Goal: Task Accomplishment & Management: Complete application form

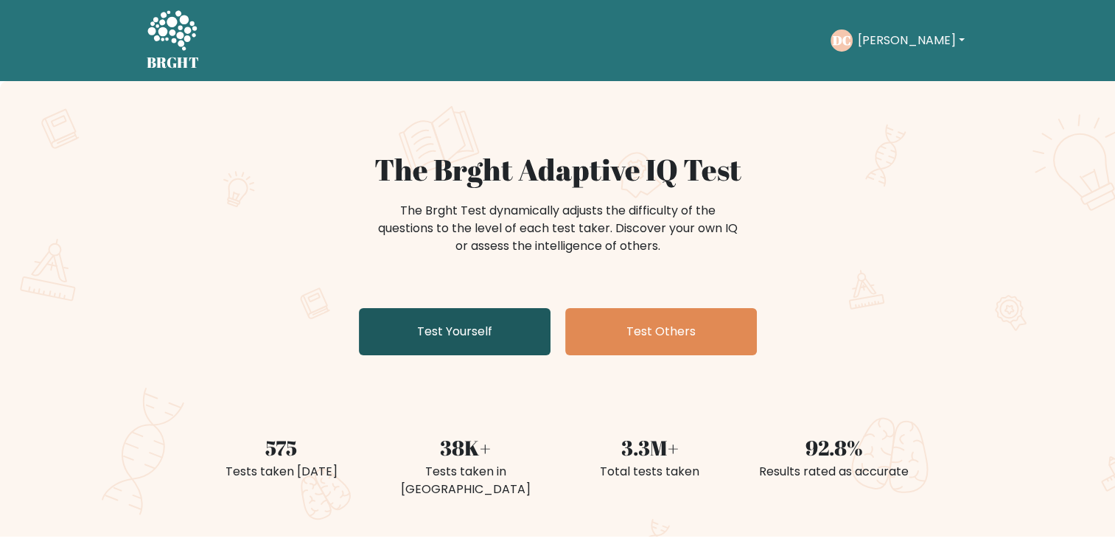
click at [494, 341] on link "Test Yourself" at bounding box center [455, 331] width 192 height 47
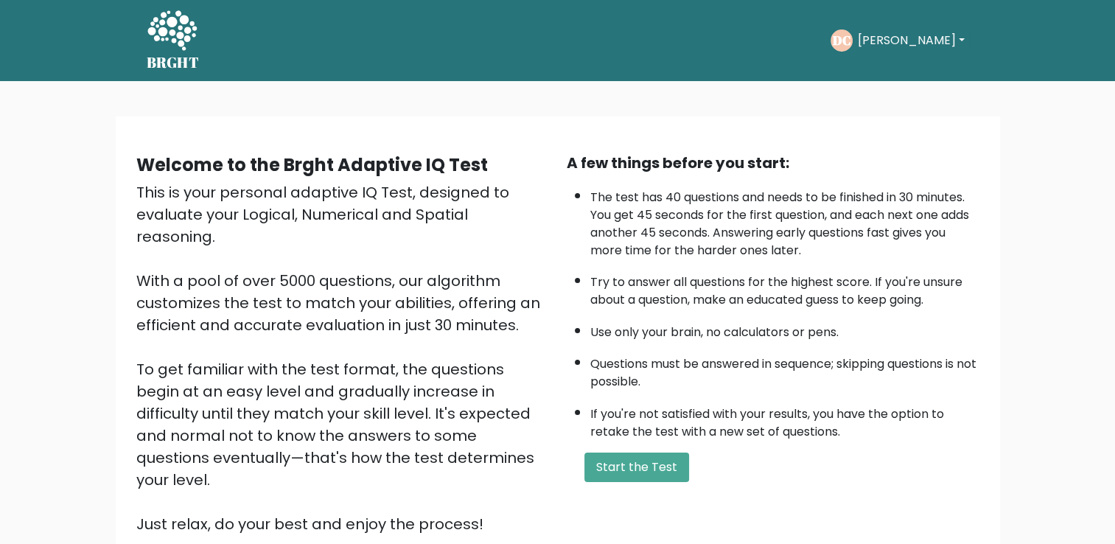
click at [628, 445] on div "A few things before you start: The test has 40 questions and needs to be finish…" at bounding box center [773, 343] width 430 height 383
click at [623, 458] on button "Start the Test" at bounding box center [636, 466] width 105 height 29
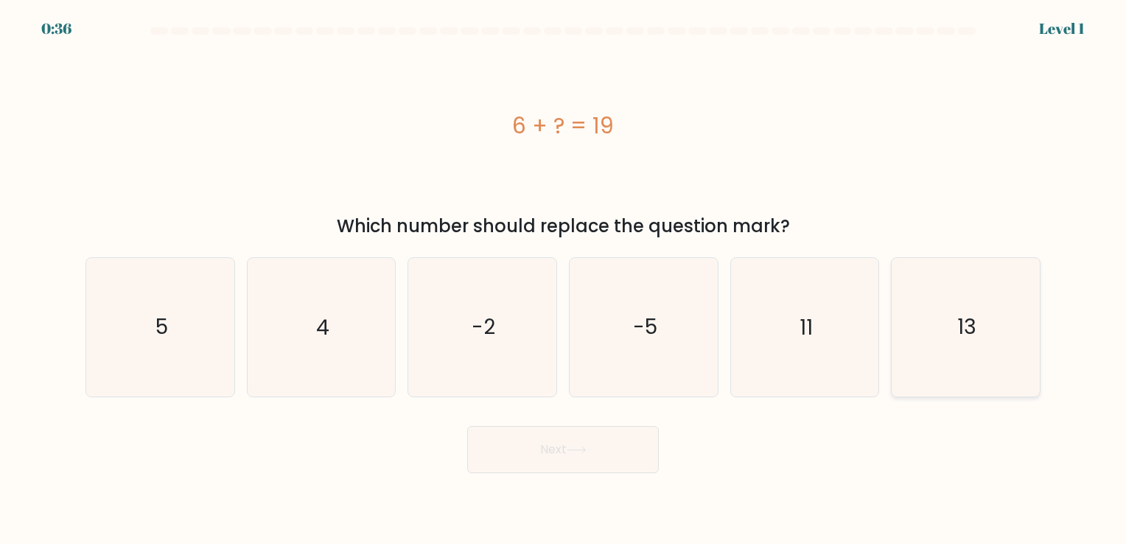
click at [916, 349] on icon "13" at bounding box center [966, 327] width 138 height 138
click at [564, 279] on input "f. 13" at bounding box center [563, 275] width 1 height 7
radio input "true"
click at [527, 459] on button "Next" at bounding box center [563, 449] width 192 height 47
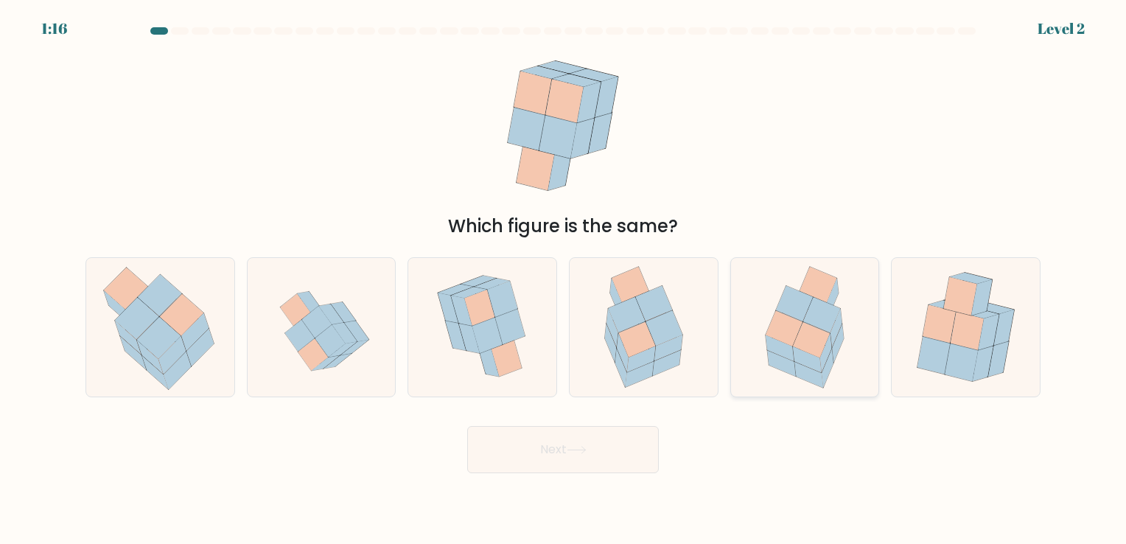
click at [836, 363] on icon at bounding box center [804, 327] width 107 height 138
click at [564, 279] on input "e." at bounding box center [563, 275] width 1 height 7
radio input "true"
click at [588, 438] on button "Next" at bounding box center [563, 449] width 192 height 47
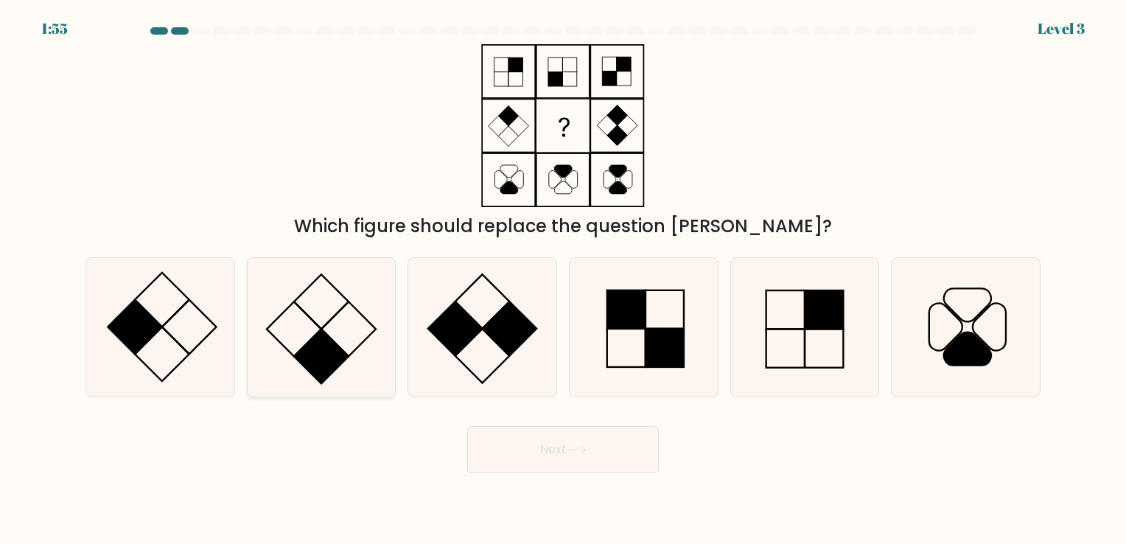
click at [289, 352] on rect at bounding box center [294, 329] width 55 height 55
click at [563, 279] on input "b." at bounding box center [563, 275] width 1 height 7
radio input "true"
click at [590, 455] on button "Next" at bounding box center [563, 449] width 192 height 47
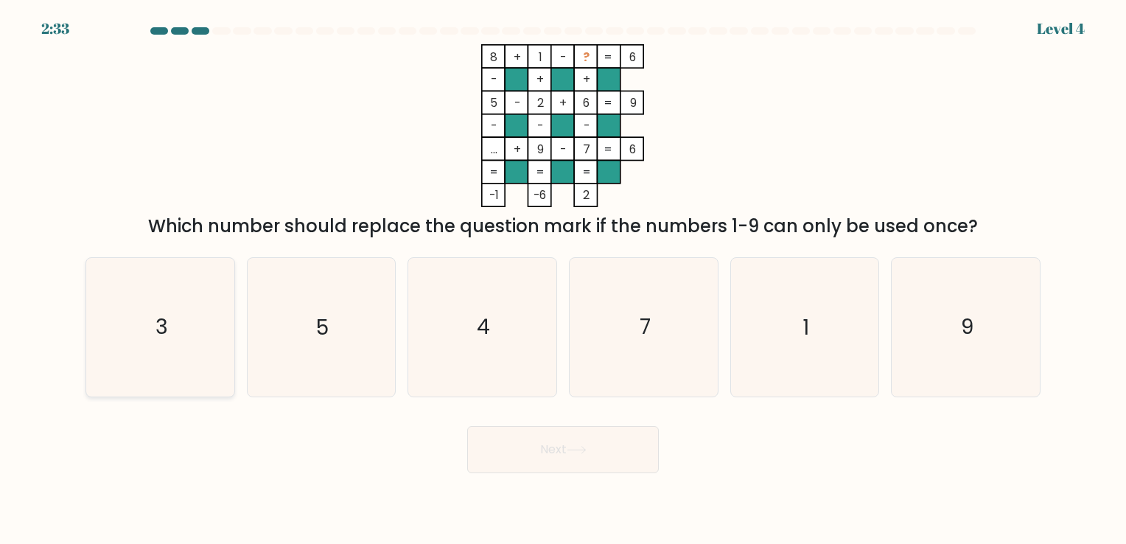
click at [196, 349] on icon "3" at bounding box center [160, 327] width 138 height 138
click at [563, 279] on input "a. 3" at bounding box center [563, 275] width 1 height 7
radio input "true"
click at [534, 455] on button "Next" at bounding box center [563, 449] width 192 height 47
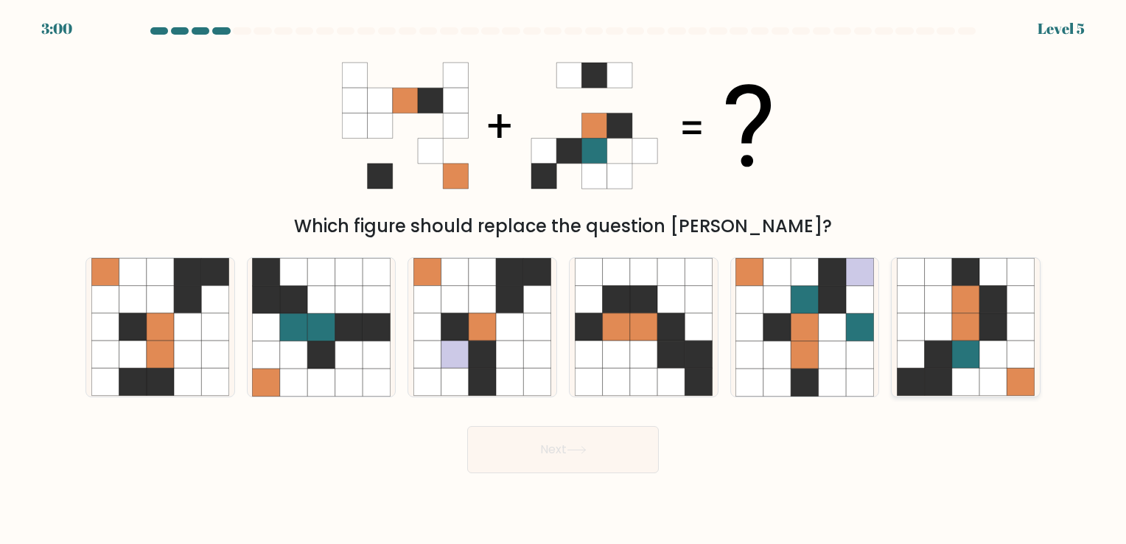
click at [990, 347] on icon at bounding box center [992, 354] width 27 height 27
click at [564, 279] on input "f." at bounding box center [563, 275] width 1 height 7
radio input "true"
click at [599, 458] on button "Next" at bounding box center [563, 449] width 192 height 47
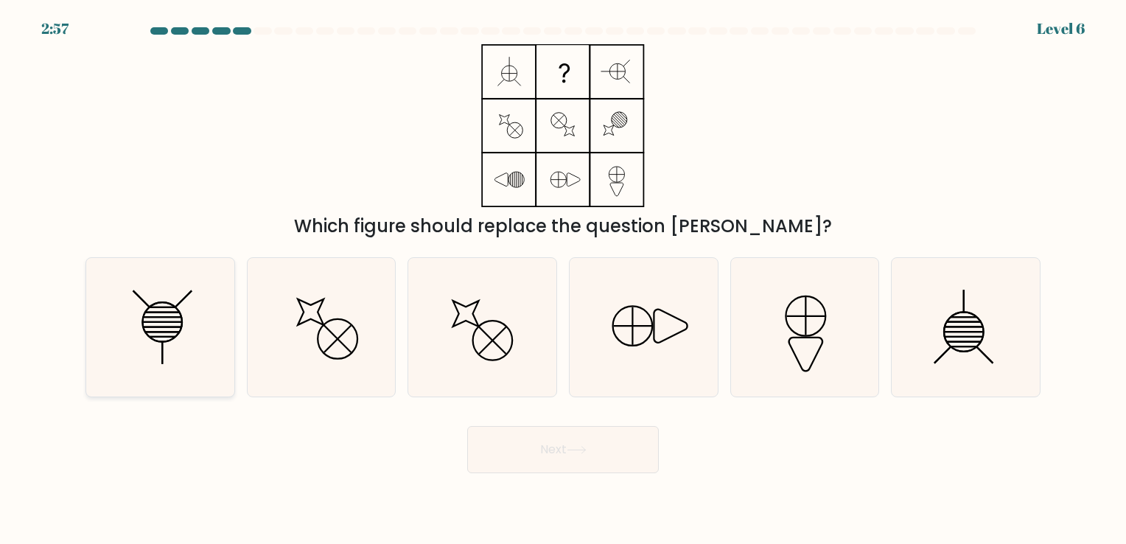
click at [167, 346] on icon at bounding box center [160, 327] width 138 height 138
click at [563, 279] on input "a." at bounding box center [563, 275] width 1 height 7
radio input "true"
click at [534, 438] on button "Next" at bounding box center [563, 449] width 192 height 47
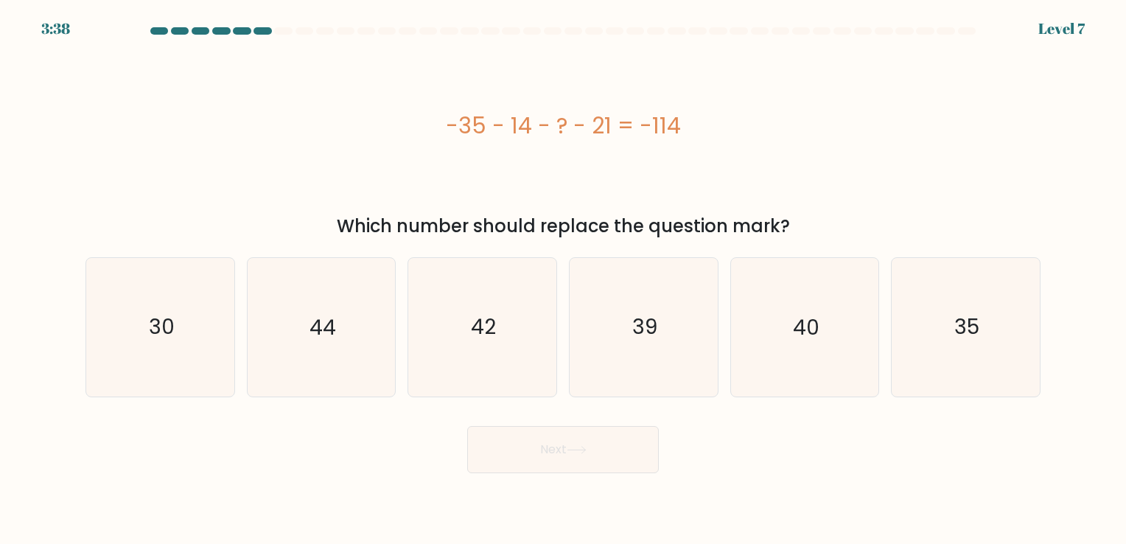
drag, startPoint x: 455, startPoint y: 134, endPoint x: 637, endPoint y: 152, distance: 182.9
click at [637, 152] on div "-35 - 14 - ? - 21 = -114" at bounding box center [562, 125] width 955 height 163
click at [638, 152] on div "-35 - 14 - ? - 21 = -114" at bounding box center [562, 125] width 955 height 163
click at [628, 153] on div "-35 - 14 - ? - 21 = -114" at bounding box center [562, 125] width 955 height 163
click at [607, 136] on div "-35 - 14 - ? - 21 = -114" at bounding box center [562, 125] width 955 height 33
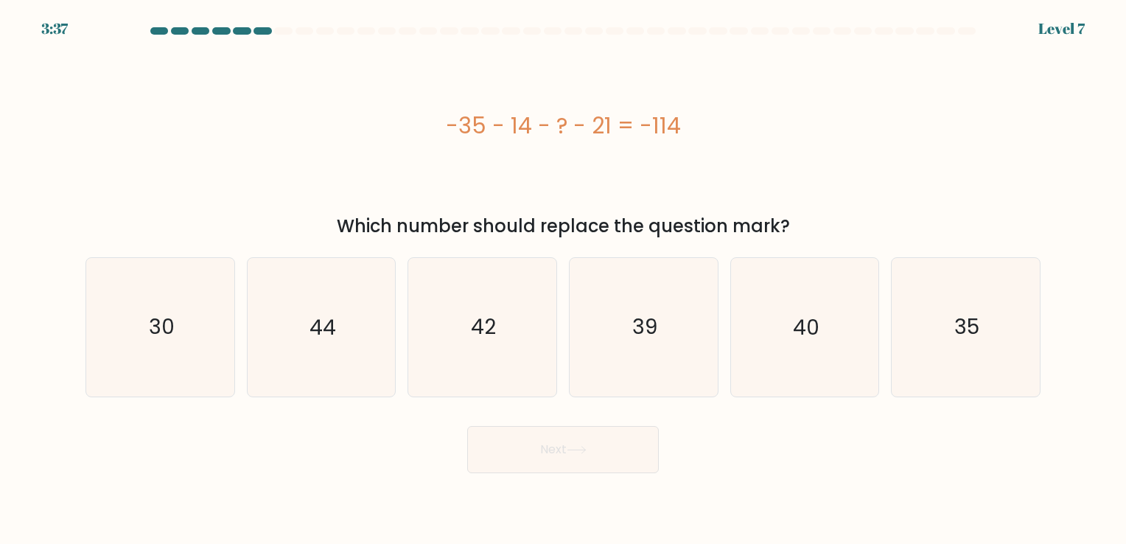
drag, startPoint x: 604, startPoint y: 135, endPoint x: 531, endPoint y: 134, distance: 73.0
click at [533, 134] on div "-35 - 14 - ? - 21 = -114" at bounding box center [562, 125] width 955 height 33
drag, startPoint x: 531, startPoint y: 134, endPoint x: 522, endPoint y: 133, distance: 8.2
click at [522, 133] on div "-35 - 14 - ? - 21 = -114" at bounding box center [562, 125] width 955 height 33
click at [510, 138] on div "-35 - 14 - ? - 21 = -114" at bounding box center [562, 125] width 955 height 33
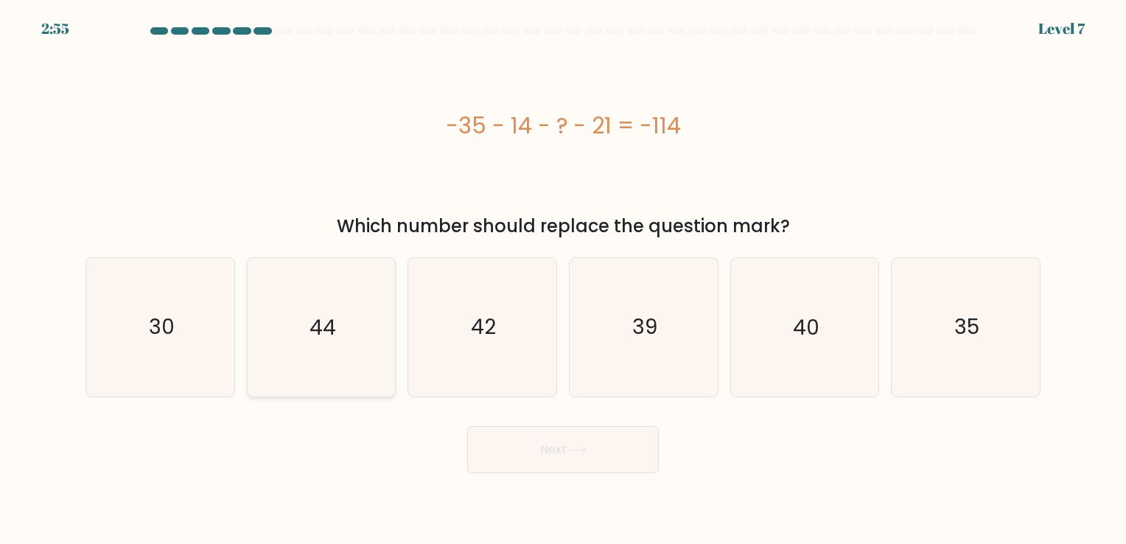
click at [380, 281] on icon "44" at bounding box center [321, 327] width 138 height 138
click at [563, 279] on input "b. 44" at bounding box center [563, 275] width 1 height 7
radio input "true"
click at [608, 441] on button "Next" at bounding box center [563, 449] width 192 height 47
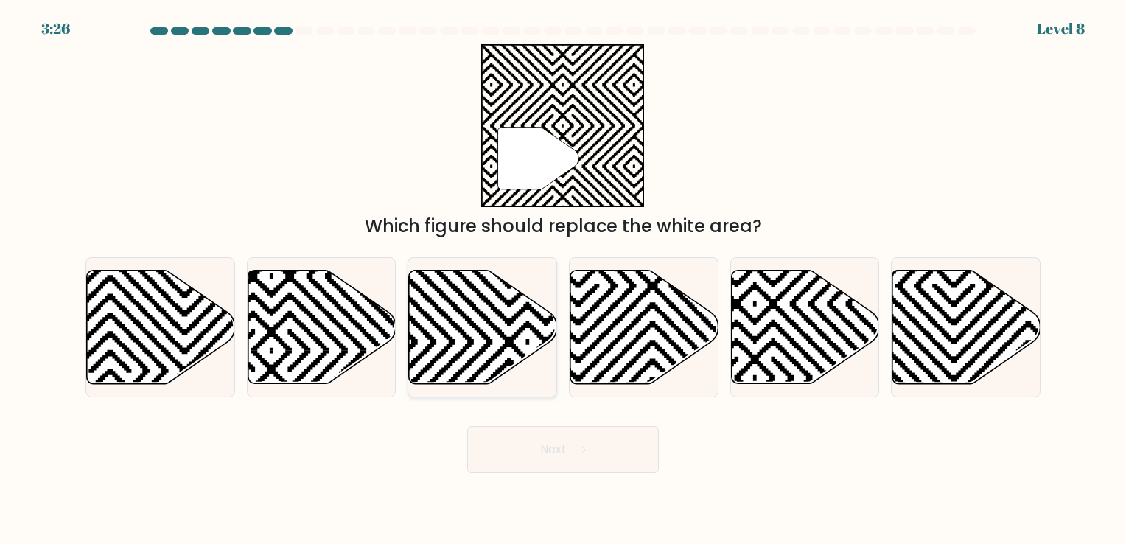
click at [469, 290] on icon at bounding box center [483, 326] width 148 height 113
click at [563, 279] on input "c." at bounding box center [563, 275] width 1 height 7
radio input "true"
click at [544, 440] on button "Next" at bounding box center [563, 449] width 192 height 47
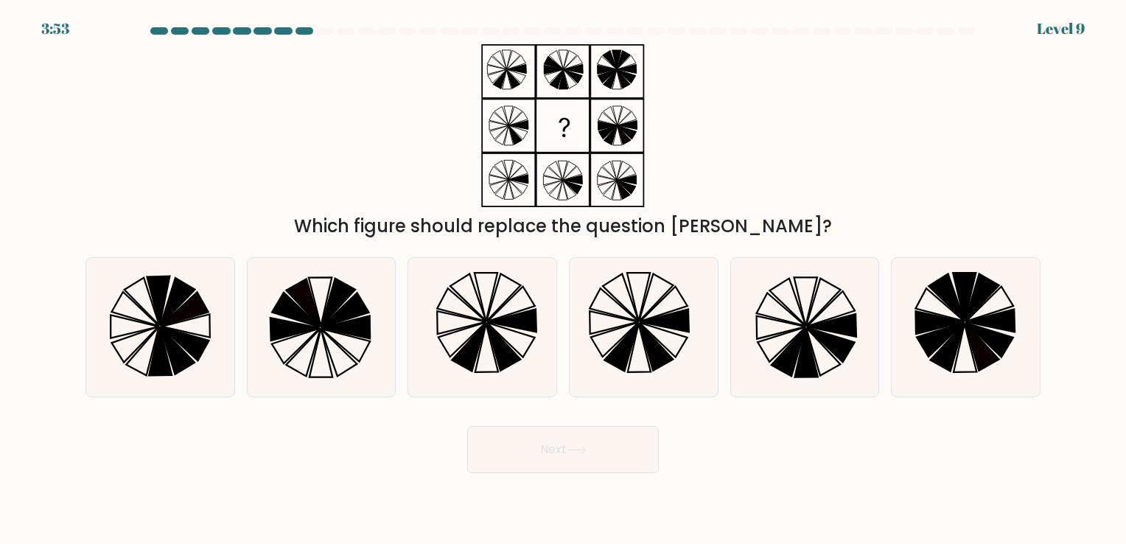
click at [743, 431] on div "Next" at bounding box center [563, 444] width 973 height 58
click at [800, 366] on icon at bounding box center [805, 353] width 23 height 49
click at [564, 279] on input "e." at bounding box center [563, 275] width 1 height 7
radio input "true"
click at [548, 455] on button "Next" at bounding box center [563, 449] width 192 height 47
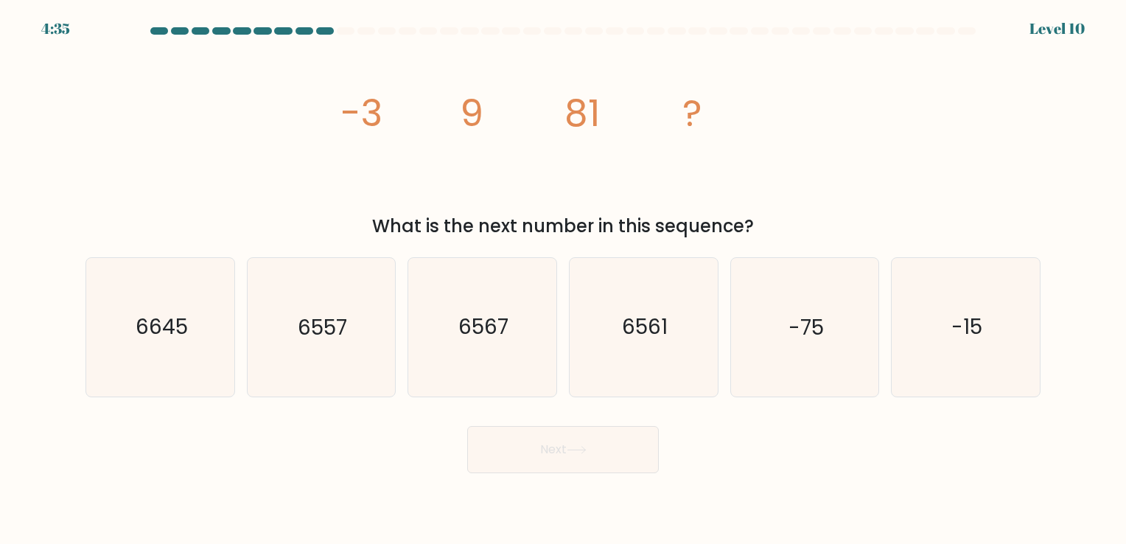
click at [371, 116] on tspan "-3" at bounding box center [361, 113] width 42 height 52
drag, startPoint x: 455, startPoint y: 122, endPoint x: 463, endPoint y: 121, distance: 8.2
click at [463, 121] on icon "image/svg+xml -3 9 81 ?" at bounding box center [563, 125] width 442 height 163
drag, startPoint x: 367, startPoint y: 119, endPoint x: 345, endPoint y: 119, distance: 22.1
click at [346, 119] on tspan "-3" at bounding box center [361, 113] width 42 height 52
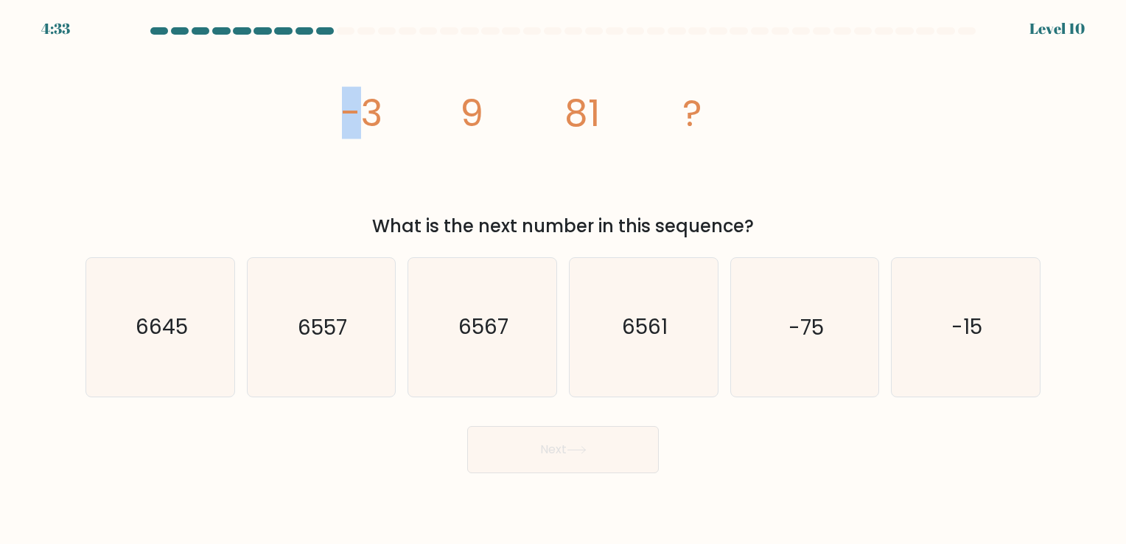
click at [333, 117] on div "image/svg+xml -3 9 81 ? What is the next number in this sequence?" at bounding box center [563, 141] width 973 height 195
drag, startPoint x: 448, startPoint y: 111, endPoint x: 483, endPoint y: 111, distance: 35.4
click at [482, 111] on icon "image/svg+xml -3 9 81 ?" at bounding box center [563, 125] width 442 height 163
drag, startPoint x: 483, startPoint y: 111, endPoint x: 534, endPoint y: 129, distance: 54.1
click at [534, 129] on icon "image/svg+xml -3 9 81 ?" at bounding box center [563, 125] width 442 height 163
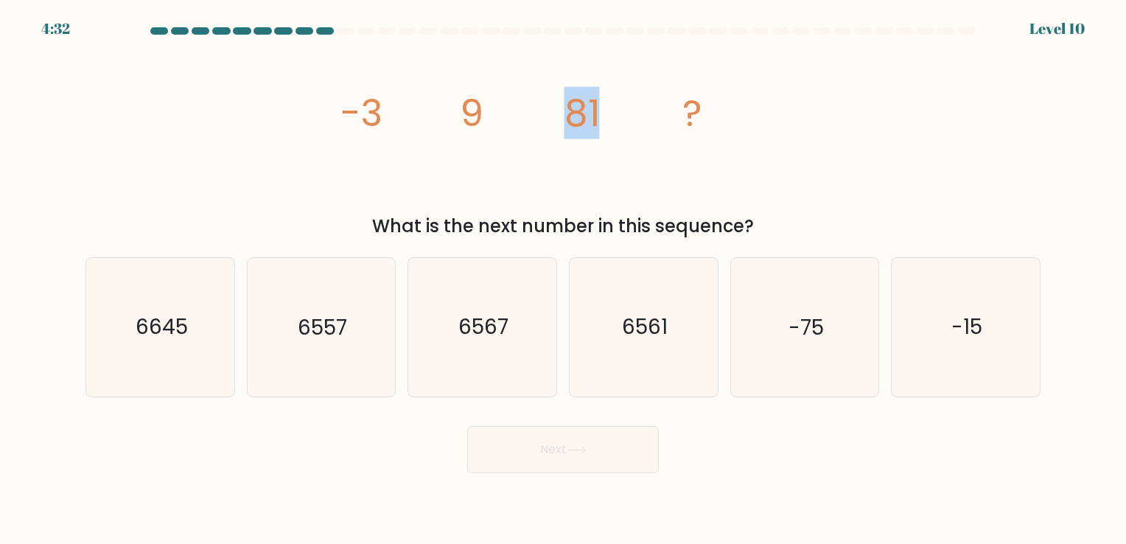
drag, startPoint x: 534, startPoint y: 129, endPoint x: 627, endPoint y: 126, distance: 92.9
click at [627, 126] on icon "image/svg+xml -3 9 81 ?" at bounding box center [563, 125] width 442 height 163
drag, startPoint x: 627, startPoint y: 126, endPoint x: 589, endPoint y: 167, distance: 56.3
click at [589, 167] on icon "image/svg+xml -3 9 81 ?" at bounding box center [563, 125] width 442 height 163
click at [578, 172] on icon "image/svg+xml -3 9 81 ?" at bounding box center [563, 125] width 442 height 163
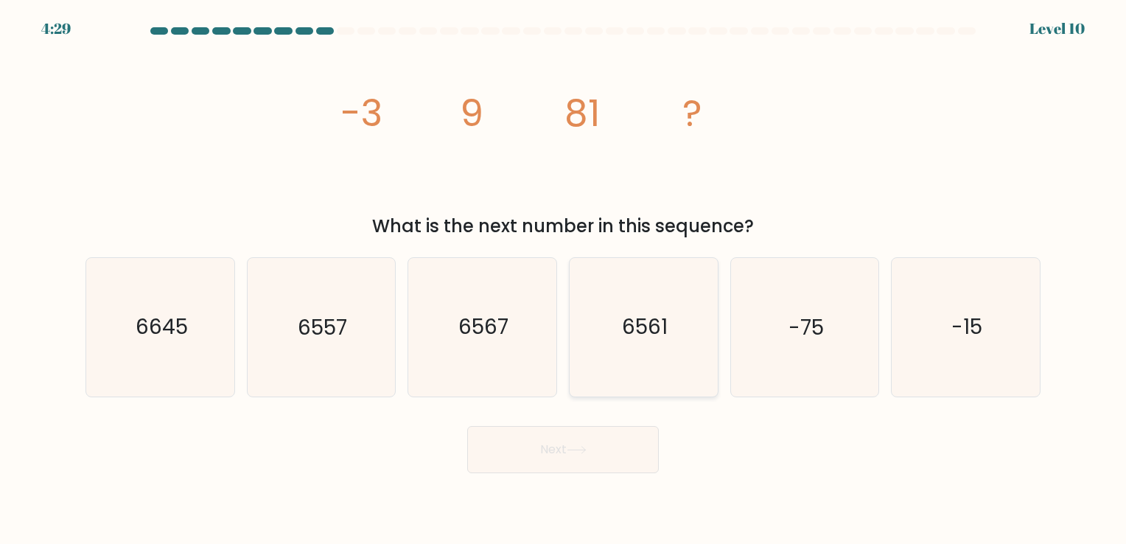
click at [587, 323] on icon "6561" at bounding box center [644, 327] width 138 height 138
click at [564, 279] on input "d. 6561" at bounding box center [563, 275] width 1 height 7
radio input "true"
click at [557, 463] on button "Next" at bounding box center [563, 449] width 192 height 47
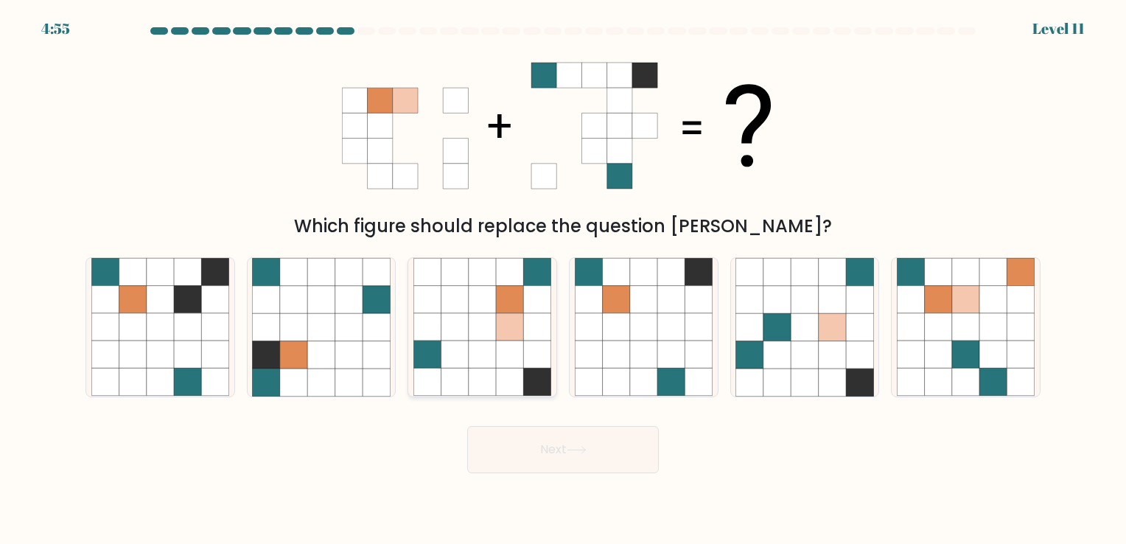
click at [498, 363] on icon at bounding box center [509, 354] width 27 height 27
click at [563, 279] on input "c." at bounding box center [563, 275] width 1 height 7
radio input "true"
click at [543, 438] on button "Next" at bounding box center [563, 449] width 192 height 47
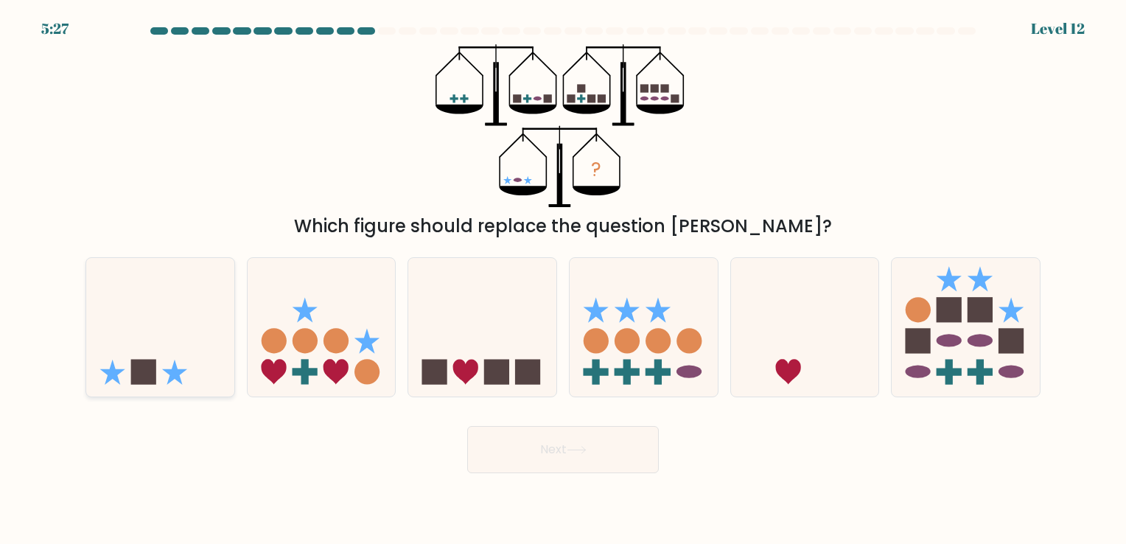
click at [192, 312] on icon at bounding box center [160, 327] width 148 height 122
click at [563, 279] on input "a." at bounding box center [563, 275] width 1 height 7
radio input "true"
click at [516, 446] on button "Next" at bounding box center [563, 449] width 192 height 47
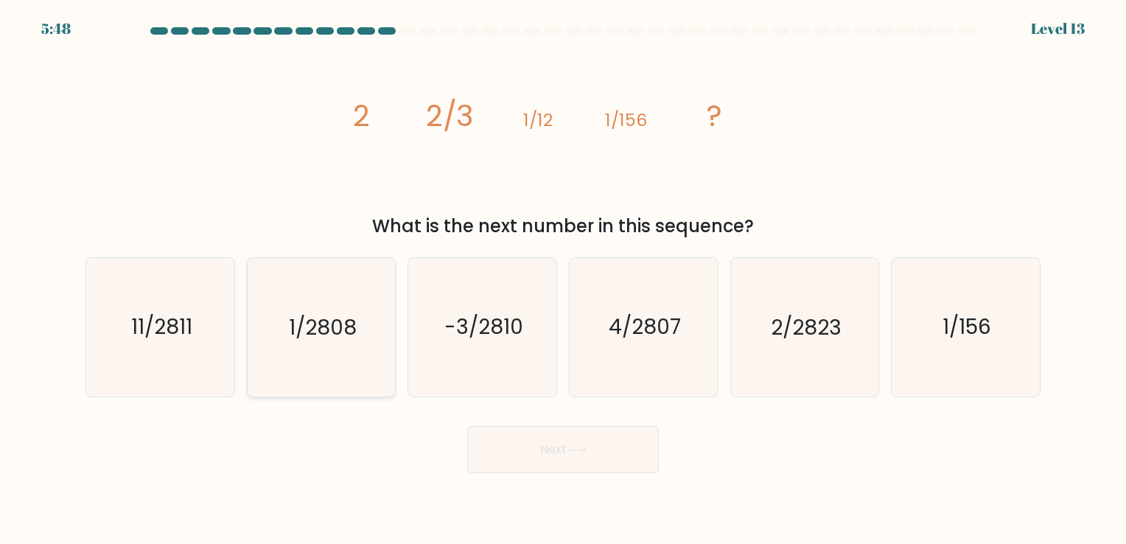
click at [352, 350] on icon "1/2808" at bounding box center [321, 327] width 138 height 138
click at [563, 279] on input "b. 1/2808" at bounding box center [563, 275] width 1 height 7
radio input "true"
click at [591, 464] on button "Next" at bounding box center [563, 449] width 192 height 47
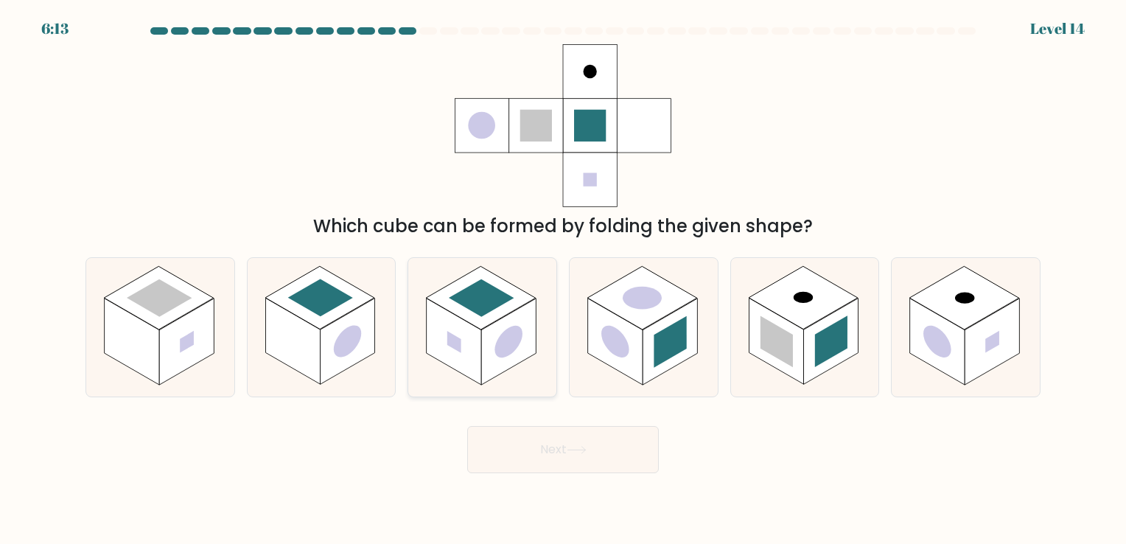
click at [501, 340] on circle at bounding box center [508, 341] width 27 height 43
click at [563, 279] on input "c." at bounding box center [563, 275] width 1 height 7
radio input "true"
click at [526, 427] on button "Next" at bounding box center [563, 449] width 192 height 47
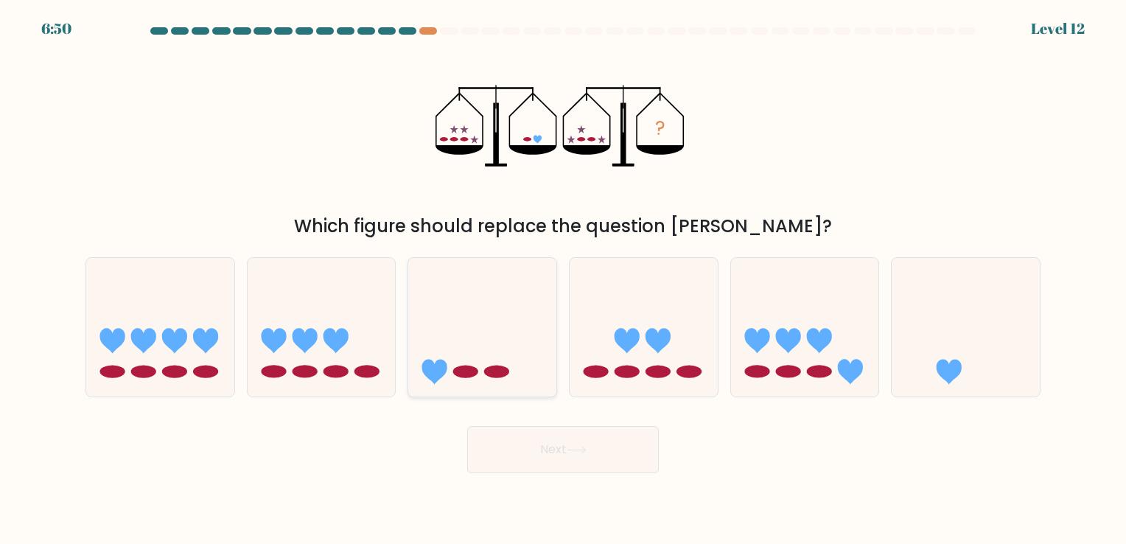
click at [493, 356] on icon at bounding box center [482, 327] width 148 height 122
click at [563, 279] on input "c." at bounding box center [563, 275] width 1 height 7
radio input "true"
click at [559, 453] on button "Next" at bounding box center [563, 449] width 192 height 47
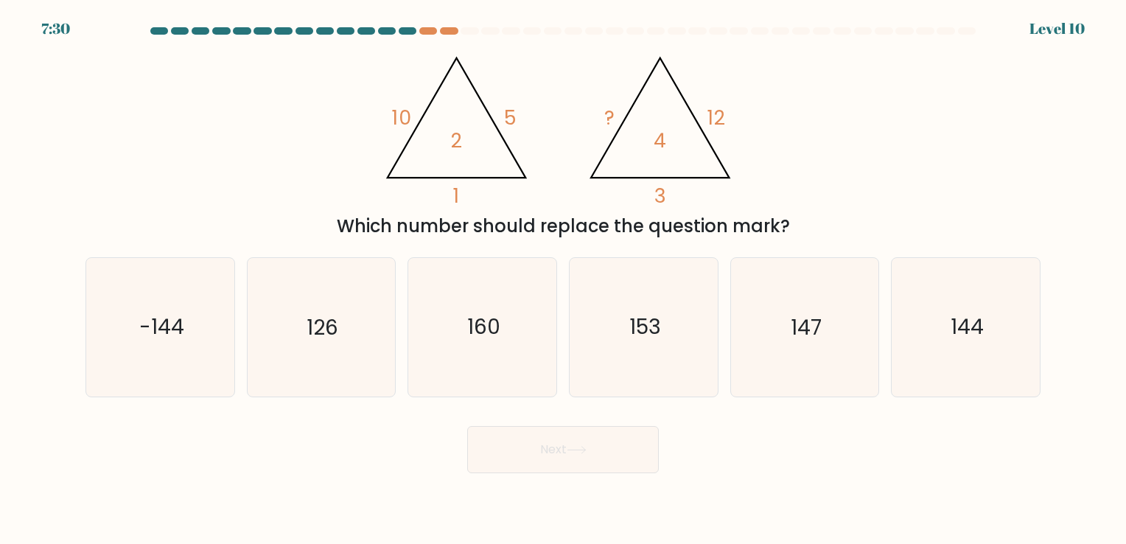
drag, startPoint x: 457, startPoint y: 139, endPoint x: 392, endPoint y: 144, distance: 65.1
click at [392, 144] on icon "@import url('[URL][DOMAIN_NAME]); 10 5 1 2 @import url('[URL][DOMAIN_NAME]); ? …" at bounding box center [562, 125] width 375 height 163
click at [945, 323] on icon "144" at bounding box center [966, 327] width 138 height 138
click at [564, 279] on input "f. 144" at bounding box center [563, 275] width 1 height 7
radio input "true"
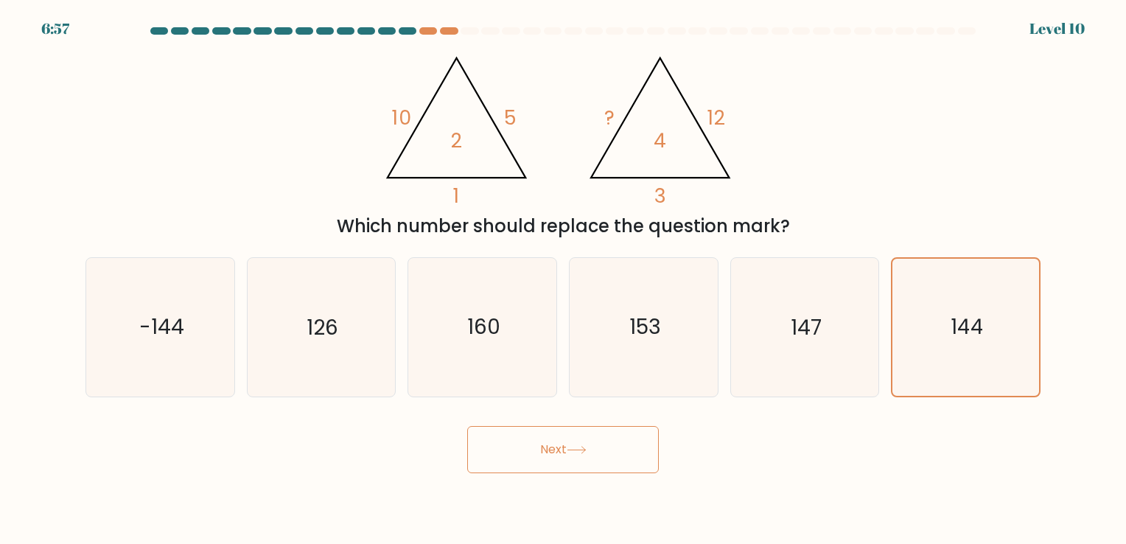
click at [563, 433] on button "Next" at bounding box center [563, 449] width 192 height 47
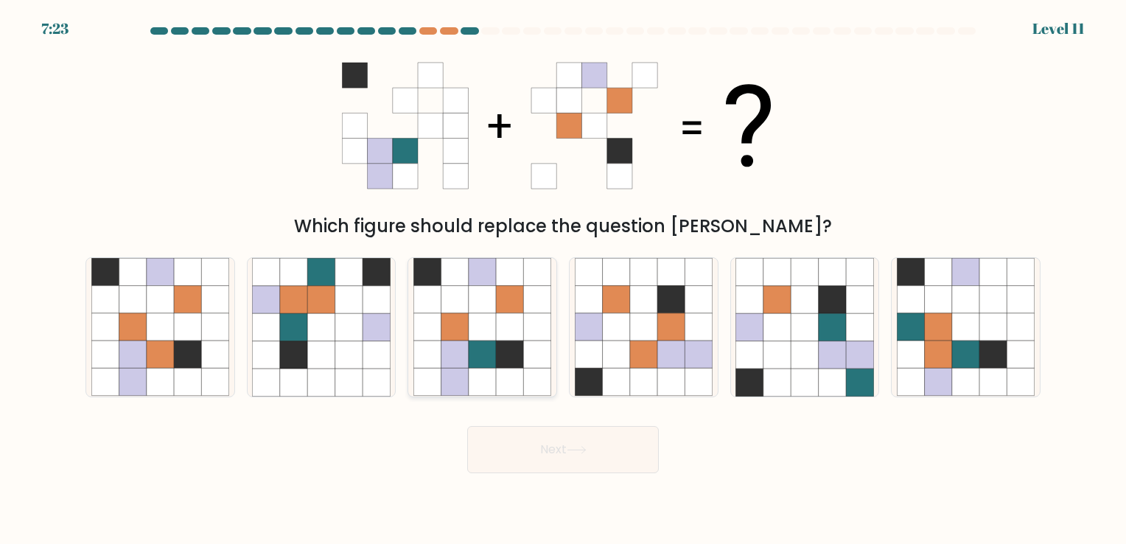
click at [438, 343] on icon at bounding box center [426, 354] width 27 height 27
click at [563, 279] on input "c." at bounding box center [563, 275] width 1 height 7
radio input "true"
click at [861, 346] on icon at bounding box center [859, 354] width 27 height 27
click at [564, 279] on input "e." at bounding box center [563, 275] width 1 height 7
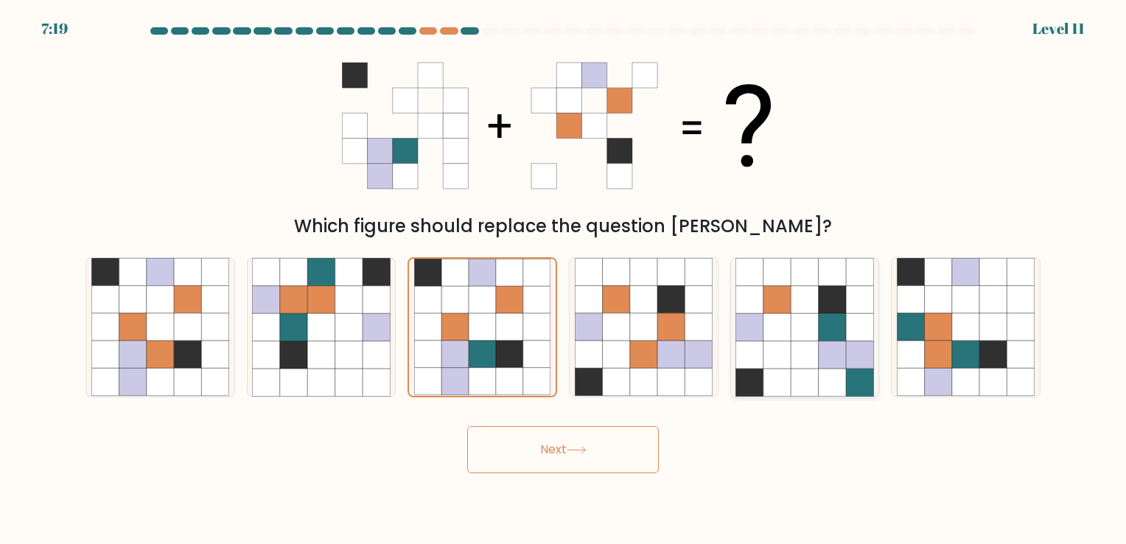
radio input "true"
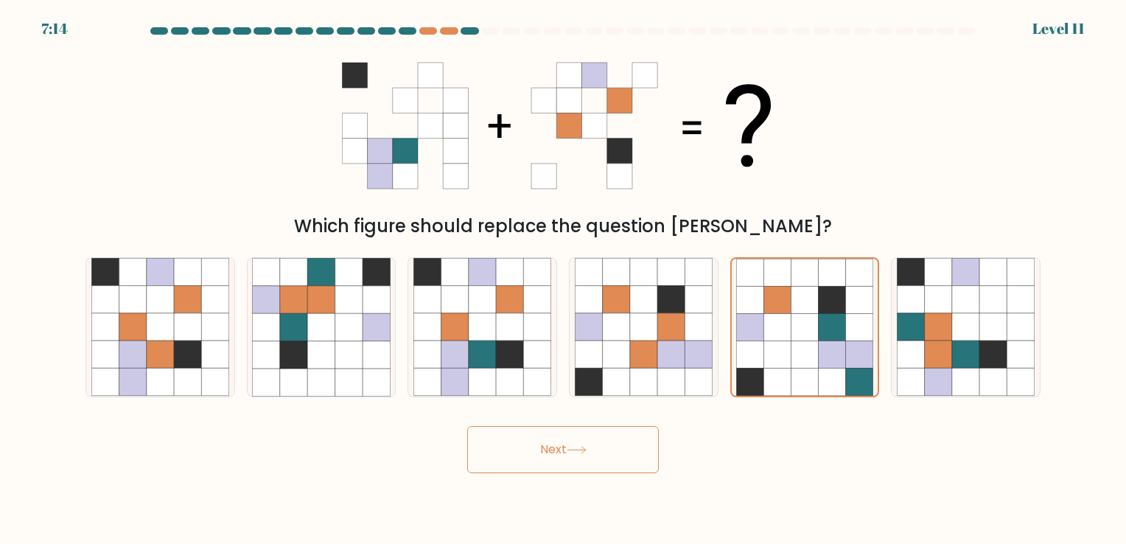
click at [809, 430] on div "Next" at bounding box center [563, 444] width 973 height 58
click at [951, 357] on icon at bounding box center [938, 354] width 27 height 27
click at [564, 279] on input "f." at bounding box center [563, 275] width 1 height 7
radio input "true"
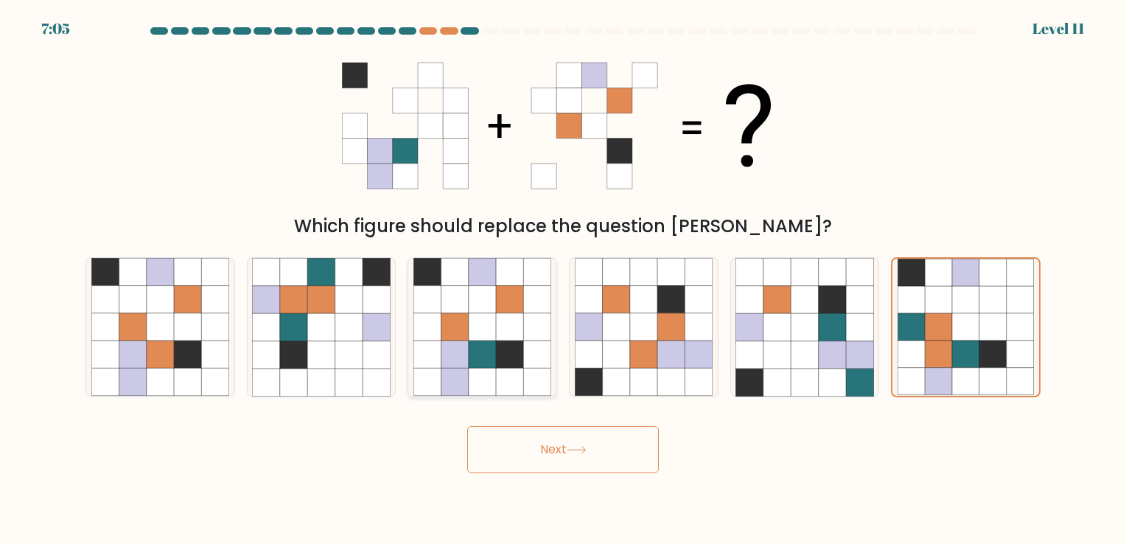
click at [483, 354] on icon at bounding box center [482, 354] width 27 height 27
click at [563, 279] on input "c." at bounding box center [563, 275] width 1 height 7
radio input "true"
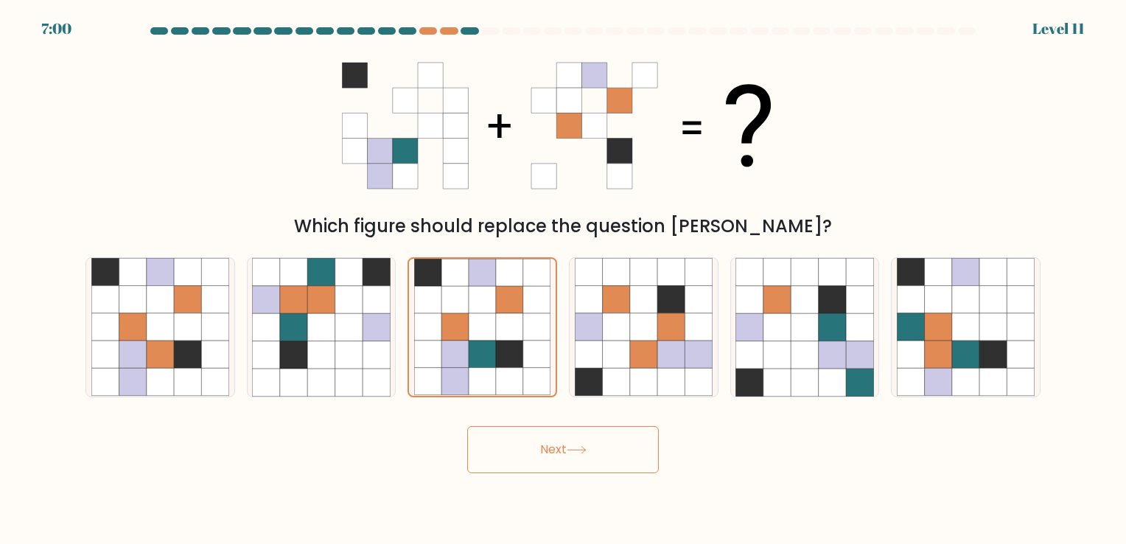
click at [511, 440] on button "Next" at bounding box center [563, 449] width 192 height 47
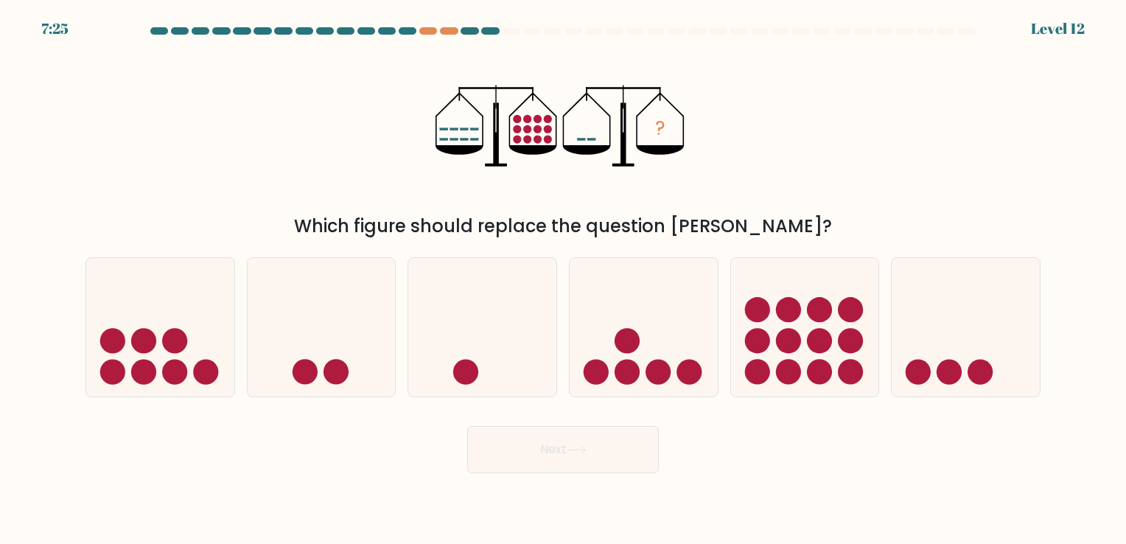
click at [783, 413] on form at bounding box center [563, 250] width 1126 height 446
click at [984, 332] on icon at bounding box center [966, 327] width 148 height 122
click at [564, 279] on input "f." at bounding box center [563, 275] width 1 height 7
radio input "true"
drag, startPoint x: 693, startPoint y: 433, endPoint x: 683, endPoint y: 434, distance: 9.6
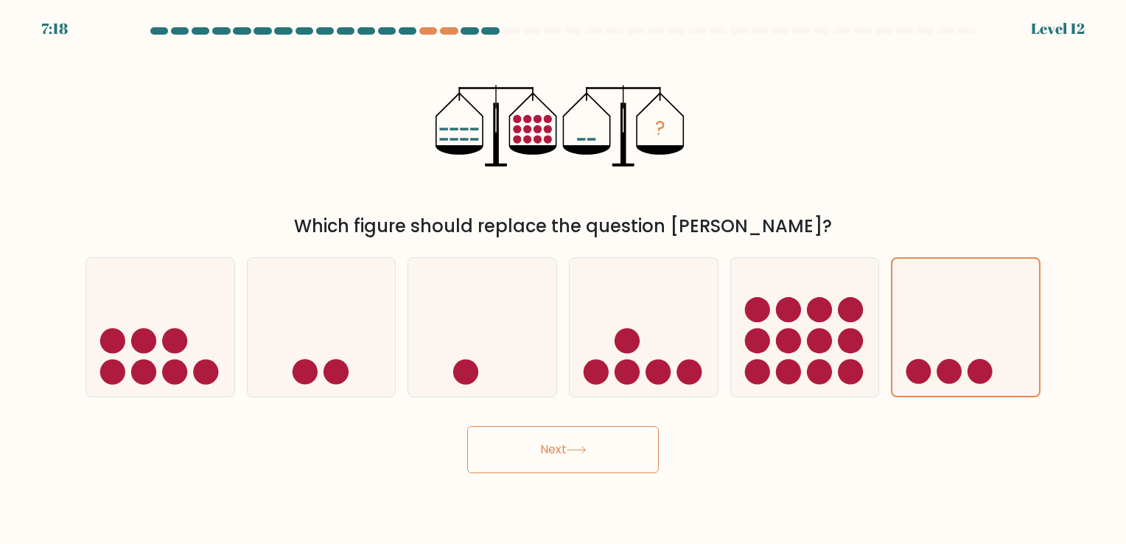
click at [692, 433] on div "Next" at bounding box center [563, 444] width 973 height 58
click at [570, 441] on button "Next" at bounding box center [563, 449] width 192 height 47
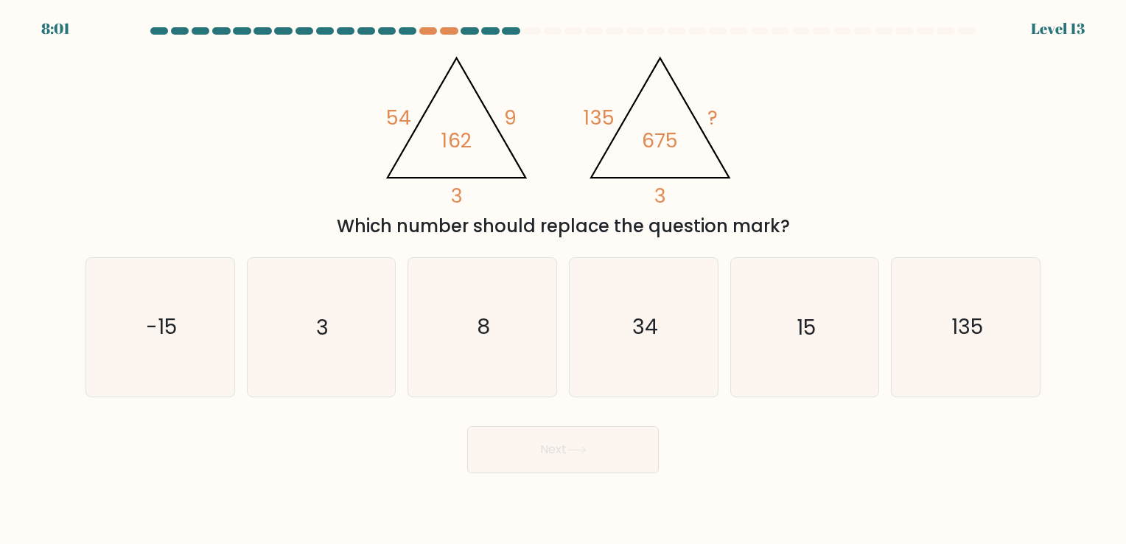
click at [716, 449] on div "Next" at bounding box center [563, 444] width 973 height 58
click at [345, 327] on icon "3" at bounding box center [321, 327] width 138 height 138
click at [563, 279] on input "b. 3" at bounding box center [563, 275] width 1 height 7
radio input "true"
click at [466, 329] on icon "8" at bounding box center [482, 327] width 138 height 138
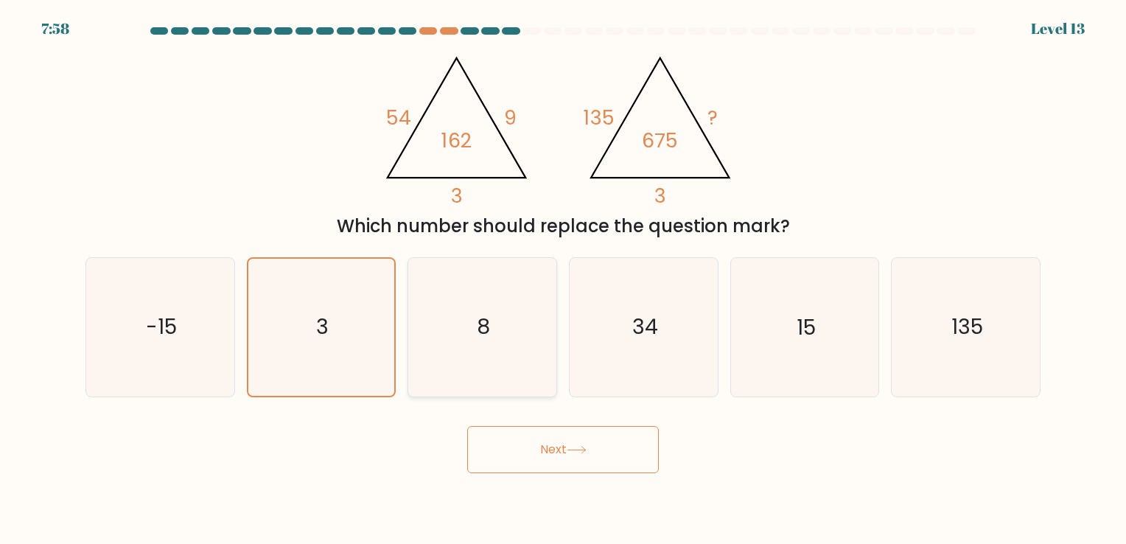
click at [563, 279] on input "c. 8" at bounding box center [563, 275] width 1 height 7
radio input "true"
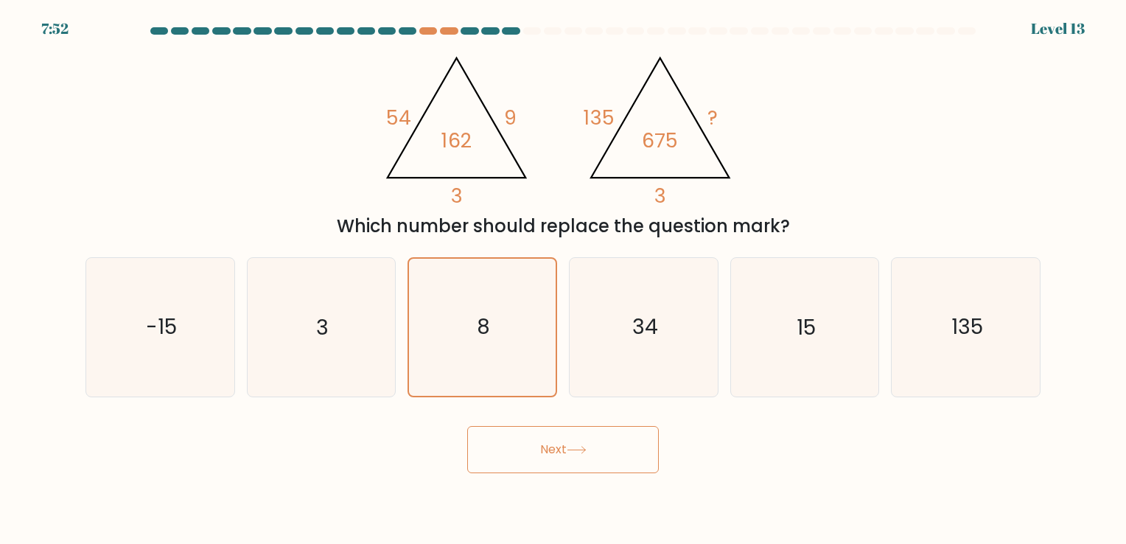
click at [407, 105] on tspan "54" at bounding box center [398, 117] width 25 height 27
drag, startPoint x: 405, startPoint y: 113, endPoint x: 419, endPoint y: 116, distance: 14.3
click at [419, 116] on icon "@import url('[URL][DOMAIN_NAME]); 54 9 3 162 @import url('[URL][DOMAIN_NAME]); …" at bounding box center [562, 125] width 375 height 163
click at [405, 116] on tspan "54" at bounding box center [398, 117] width 25 height 27
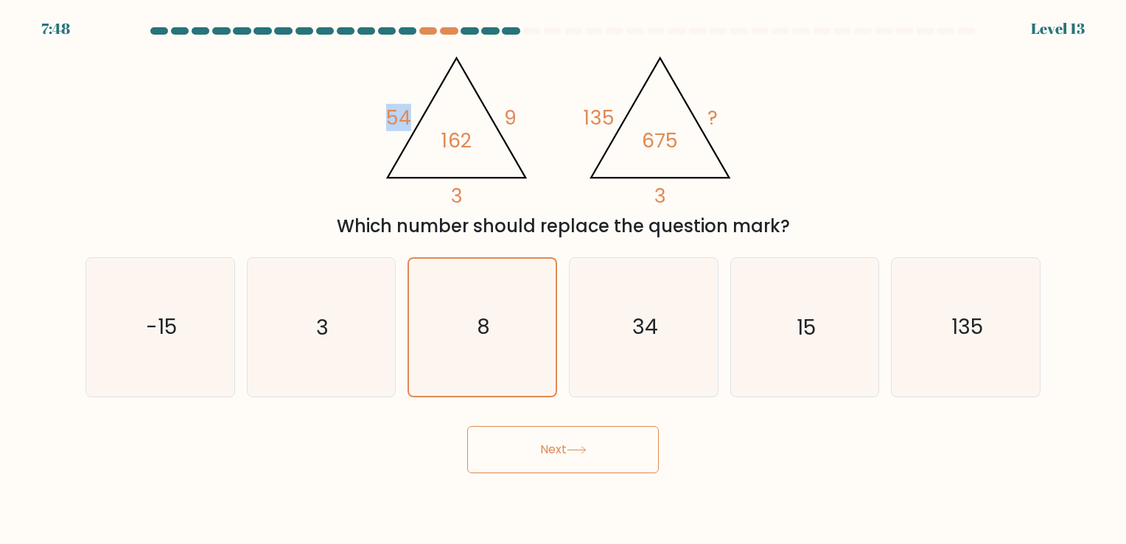
drag, startPoint x: 405, startPoint y: 116, endPoint x: 419, endPoint y: 122, distance: 14.5
click at [419, 122] on icon "@import url('[URL][DOMAIN_NAME]); 54 9 3 162" at bounding box center [457, 127] width 161 height 165
drag, startPoint x: 419, startPoint y: 122, endPoint x: 408, endPoint y: 122, distance: 10.3
click at [408, 122] on tspan "54" at bounding box center [398, 117] width 25 height 27
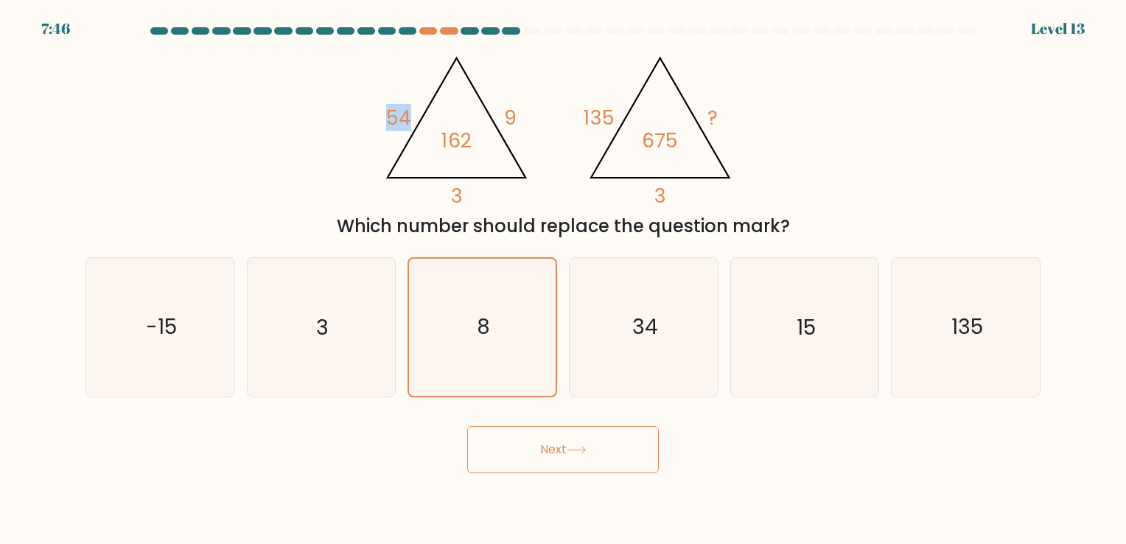
drag, startPoint x: 408, startPoint y: 122, endPoint x: 418, endPoint y: 139, distance: 19.5
click at [418, 139] on icon "@import url('[URL][DOMAIN_NAME]); 54 9 3 162 @import url('[URL][DOMAIN_NAME]); …" at bounding box center [562, 125] width 375 height 163
click at [460, 149] on tspan "162" at bounding box center [457, 140] width 30 height 27
click at [537, 439] on button "Next" at bounding box center [563, 449] width 192 height 47
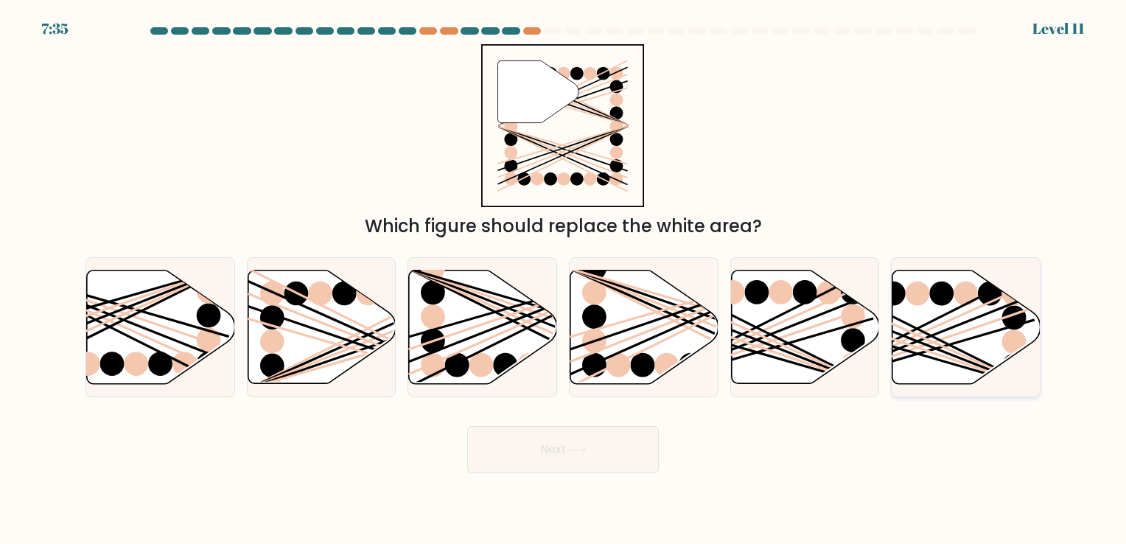
click at [980, 324] on line at bounding box center [916, 347] width 237 height 81
click at [564, 279] on input "f." at bounding box center [563, 275] width 1 height 7
radio input "true"
click at [548, 455] on button "Next" at bounding box center [563, 449] width 192 height 47
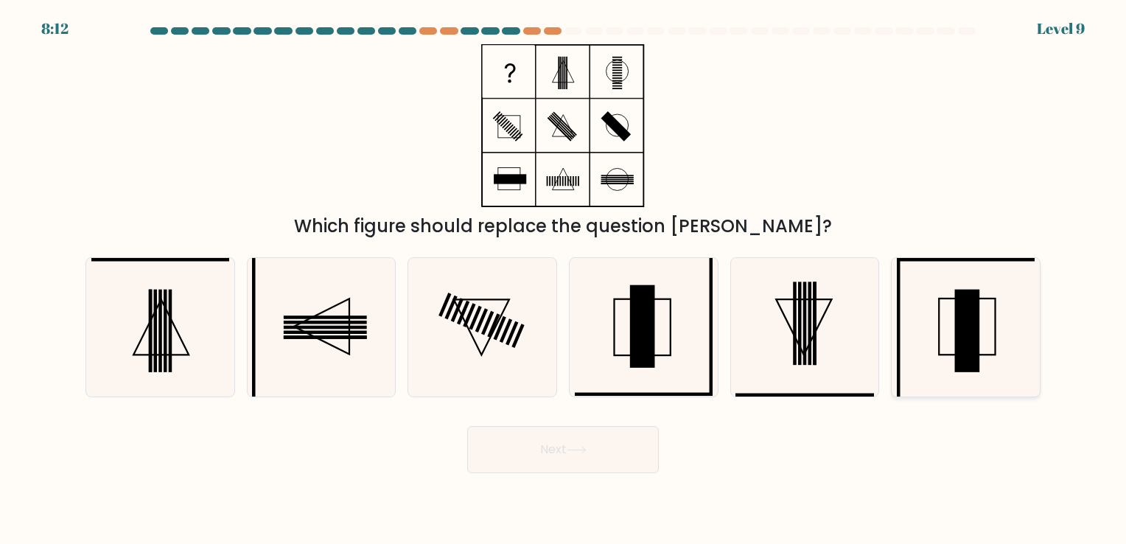
click at [992, 317] on icon at bounding box center [966, 327] width 138 height 138
click at [564, 279] on input "f." at bounding box center [563, 275] width 1 height 7
radio input "true"
click at [608, 450] on button "Next" at bounding box center [563, 449] width 192 height 47
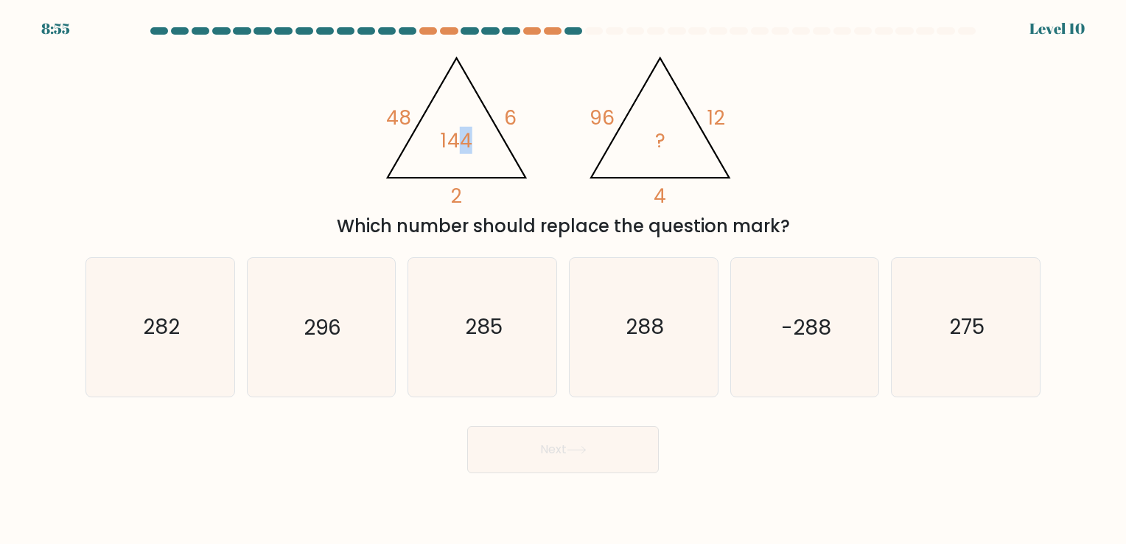
drag, startPoint x: 456, startPoint y: 147, endPoint x: 484, endPoint y: 153, distance: 28.6
click at [483, 153] on icon "@import url('[URL][DOMAIN_NAME]); 48 6 2 144 @import url('[URL][DOMAIN_NAME]); …" at bounding box center [562, 125] width 375 height 163
click at [477, 163] on icon "@import url('[URL][DOMAIN_NAME]); 48 6 2 144 @import url('[URL][DOMAIN_NAME]); …" at bounding box center [562, 125] width 375 height 163
drag, startPoint x: 470, startPoint y: 141, endPoint x: 442, endPoint y: 144, distance: 28.1
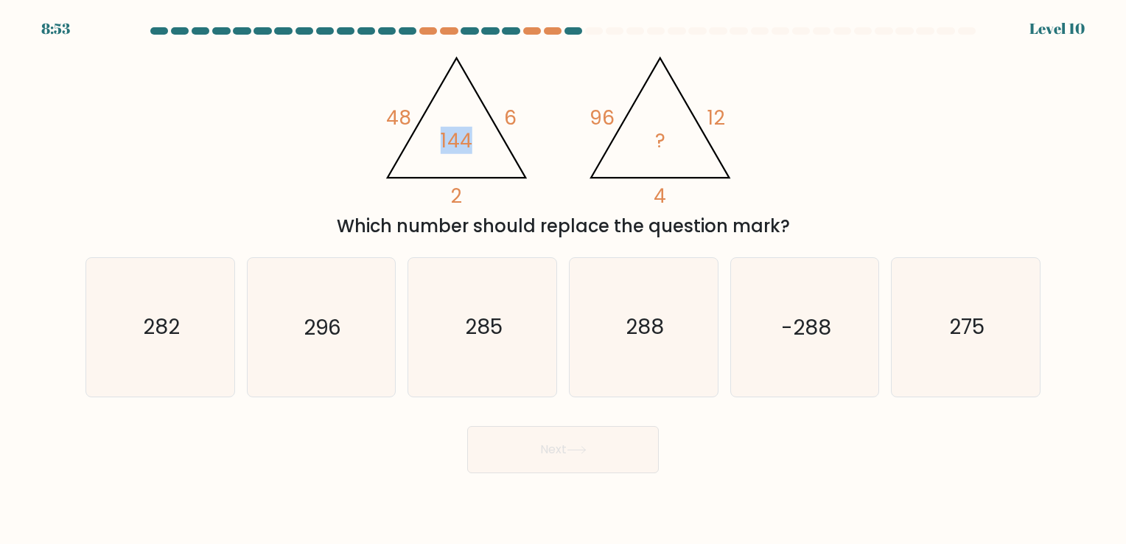
click at [442, 144] on tspan "144" at bounding box center [457, 140] width 32 height 27
click at [438, 147] on icon "@import url('[URL][DOMAIN_NAME]); 48 6 2 144 @import url('[URL][DOMAIN_NAME]); …" at bounding box center [562, 125] width 375 height 163
drag, startPoint x: 398, startPoint y: 122, endPoint x: 423, endPoint y: 127, distance: 25.4
click at [423, 127] on icon "@import url('[URL][DOMAIN_NAME]); 48 6 2 144 @import url('[URL][DOMAIN_NAME]); …" at bounding box center [562, 125] width 375 height 163
drag, startPoint x: 423, startPoint y: 127, endPoint x: 475, endPoint y: 128, distance: 51.6
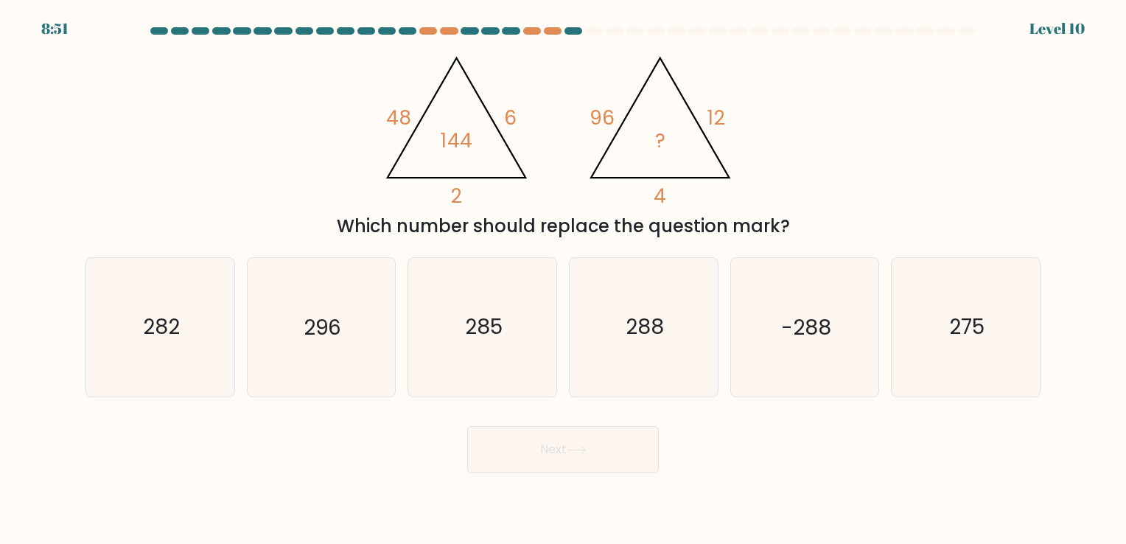
click at [475, 128] on icon "@import url('[URL][DOMAIN_NAME]); 48 6 2 144 @import url('[URL][DOMAIN_NAME]); …" at bounding box center [562, 125] width 375 height 163
click at [405, 115] on tspan "48" at bounding box center [398, 117] width 25 height 27
click at [510, 118] on tspan "6" at bounding box center [510, 117] width 13 height 27
click at [416, 122] on icon "@import url('[URL][DOMAIN_NAME]); 48 6 2 144 @import url('[URL][DOMAIN_NAME]); …" at bounding box center [562, 125] width 375 height 163
drag, startPoint x: 401, startPoint y: 122, endPoint x: 409, endPoint y: 122, distance: 8.1
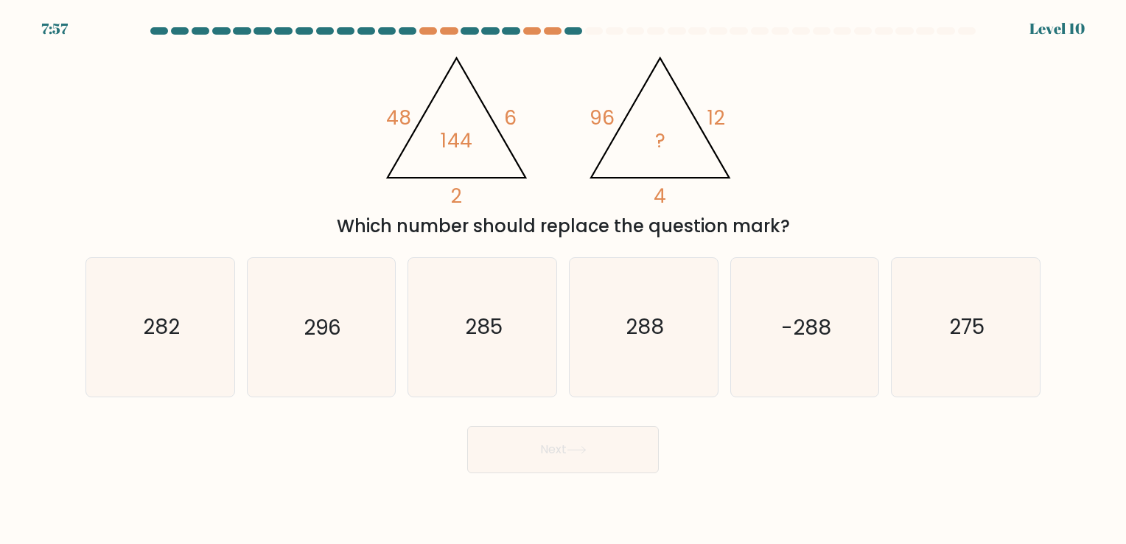
click at [408, 122] on tspan "48" at bounding box center [398, 117] width 25 height 27
drag, startPoint x: 409, startPoint y: 122, endPoint x: 499, endPoint y: 127, distance: 90.1
click at [498, 127] on icon "@import url('[URL][DOMAIN_NAME]); 48 6 2 144 @import url('[URL][DOMAIN_NAME]); …" at bounding box center [562, 125] width 375 height 163
drag, startPoint x: 504, startPoint y: 119, endPoint x: 516, endPoint y: 119, distance: 11.8
click at [516, 119] on icon "@import url('[URL][DOMAIN_NAME]); 48 6 2 144 @import url('[URL][DOMAIN_NAME]); …" at bounding box center [562, 125] width 375 height 163
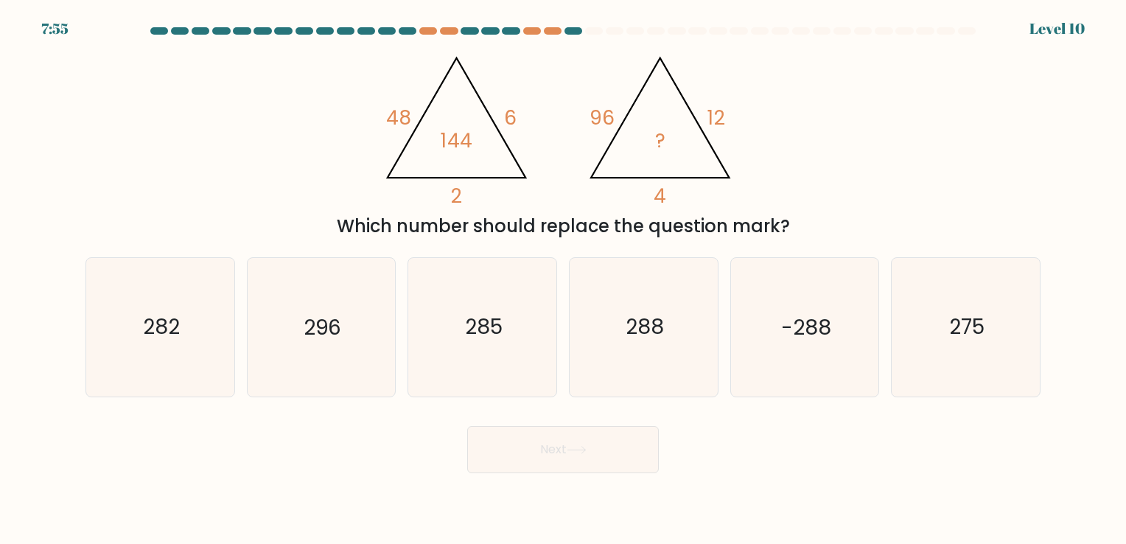
drag, startPoint x: 516, startPoint y: 119, endPoint x: 407, endPoint y: 123, distance: 109.1
click at [407, 123] on tspan "48" at bounding box center [398, 117] width 25 height 27
drag, startPoint x: 507, startPoint y: 116, endPoint x: 539, endPoint y: 119, distance: 32.6
click at [539, 119] on icon "@import url('[URL][DOMAIN_NAME]); 48 6 2 144 @import url('[URL][DOMAIN_NAME]); …" at bounding box center [562, 125] width 375 height 163
click at [533, 119] on icon "@import url('[URL][DOMAIN_NAME]); 48 6 2 144 @import url('[URL][DOMAIN_NAME]); …" at bounding box center [562, 125] width 375 height 163
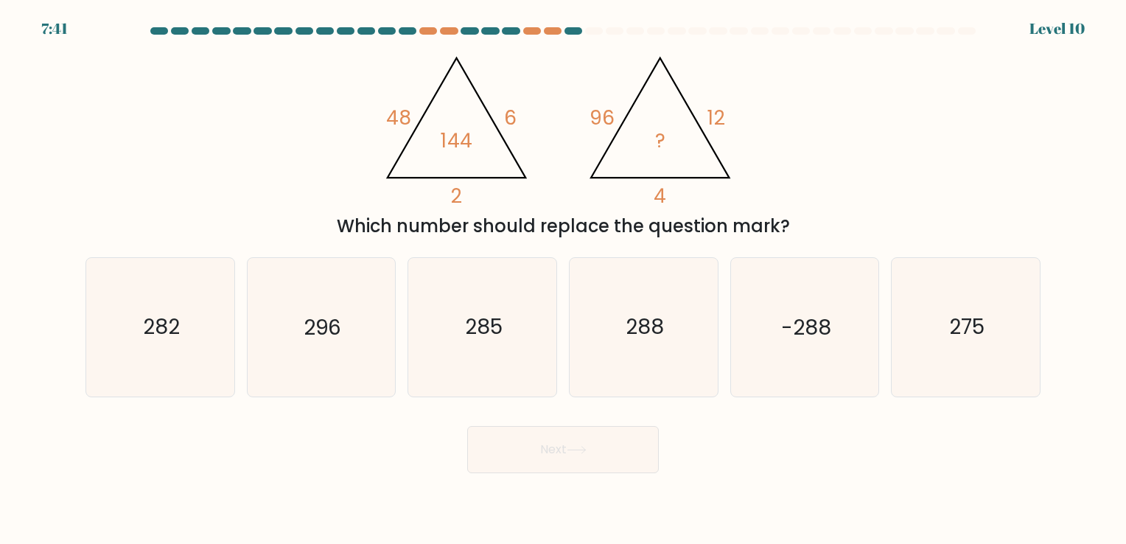
click at [277, 150] on div "@import url('[URL][DOMAIN_NAME]); 48 6 2 144 @import url('[URL][DOMAIN_NAME]); …" at bounding box center [563, 141] width 973 height 195
click at [496, 300] on icon "285" at bounding box center [482, 327] width 138 height 138
click at [563, 279] on input "c. 285" at bounding box center [563, 275] width 1 height 7
radio input "true"
click at [565, 450] on button "Next" at bounding box center [563, 449] width 192 height 47
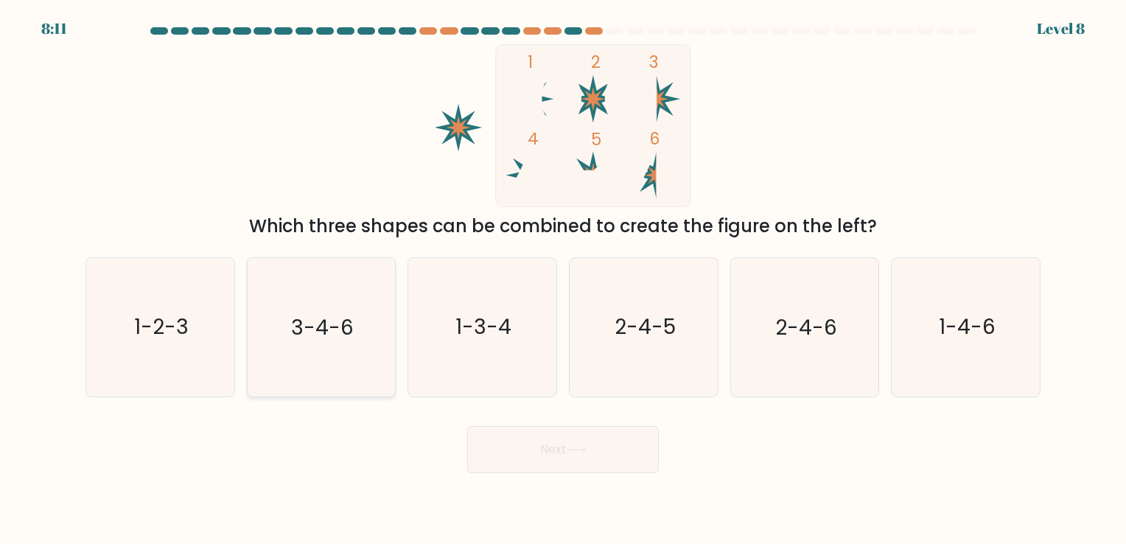
click at [279, 341] on icon "3-4-6" at bounding box center [321, 327] width 138 height 138
click at [563, 279] on input "b. 3-4-6" at bounding box center [563, 275] width 1 height 7
radio input "true"
click at [581, 446] on icon at bounding box center [577, 450] width 20 height 8
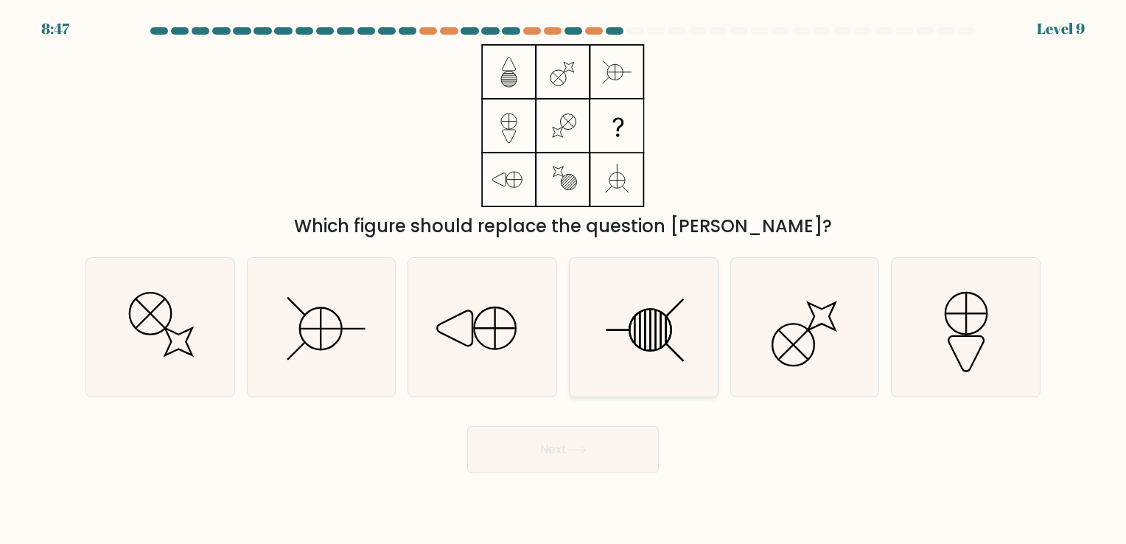
click at [637, 301] on icon at bounding box center [644, 327] width 138 height 138
click at [564, 279] on input "d." at bounding box center [563, 275] width 1 height 7
radio input "true"
click at [587, 447] on icon at bounding box center [577, 450] width 20 height 8
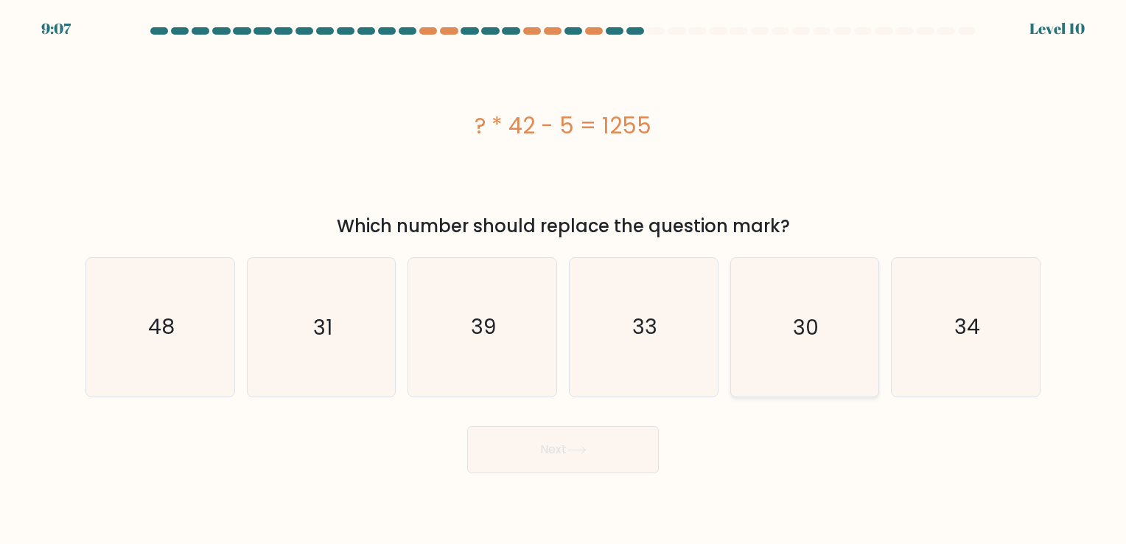
click at [810, 315] on text "30" at bounding box center [806, 327] width 26 height 29
click at [564, 279] on input "e. 30" at bounding box center [563, 275] width 1 height 7
radio input "true"
click at [595, 437] on button "Next" at bounding box center [563, 449] width 192 height 47
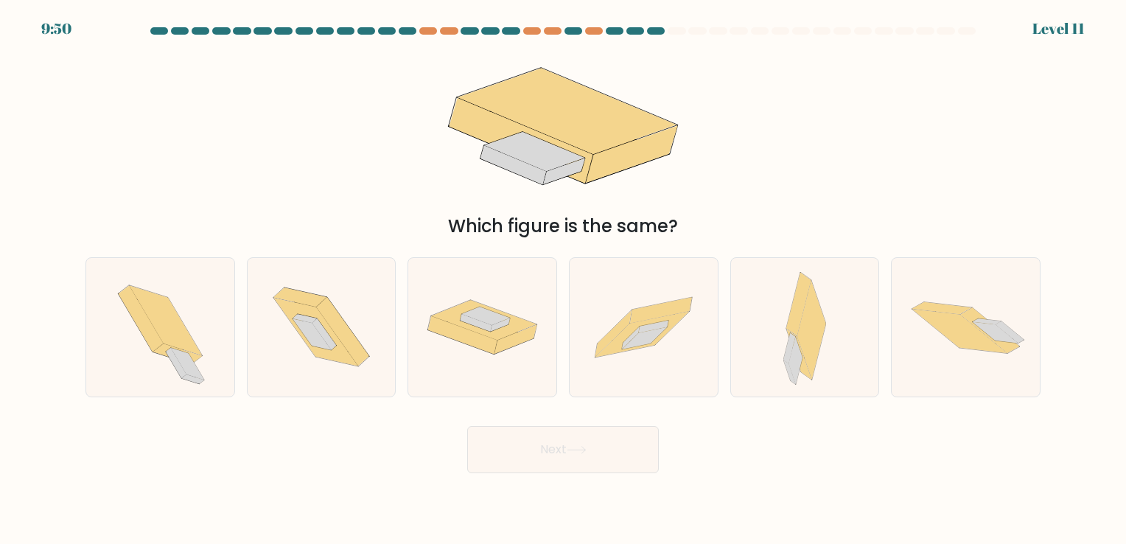
click at [820, 459] on div "Next" at bounding box center [563, 444] width 973 height 58
click at [816, 362] on icon at bounding box center [811, 331] width 29 height 100
click at [564, 279] on input "e." at bounding box center [563, 275] width 1 height 7
radio input "true"
click at [590, 437] on button "Next" at bounding box center [563, 449] width 192 height 47
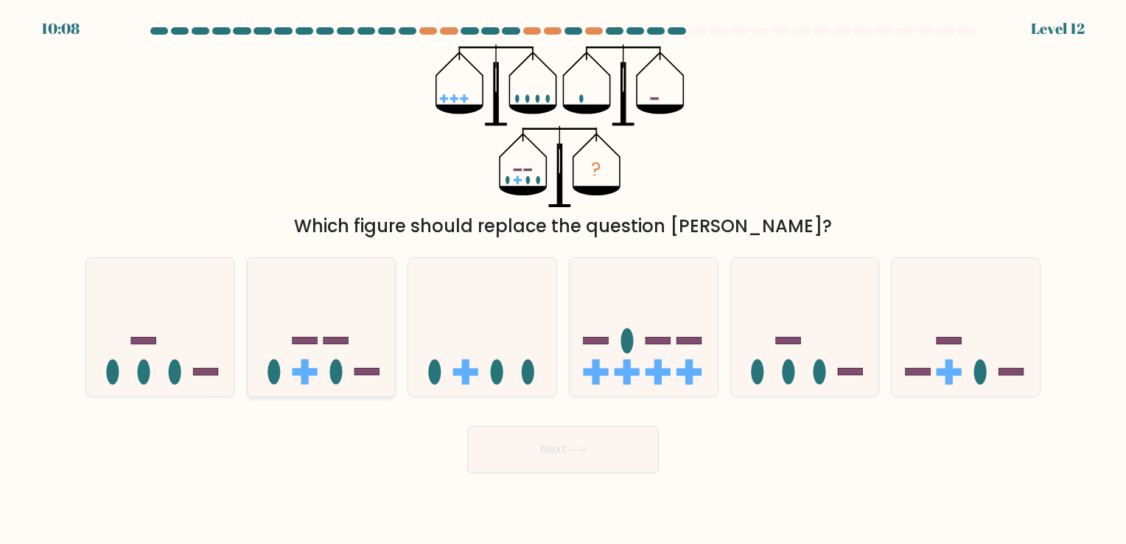
click at [365, 388] on div at bounding box center [322, 326] width 150 height 139
click at [563, 279] on input "b." at bounding box center [563, 275] width 1 height 7
radio input "true"
click at [554, 442] on button "Next" at bounding box center [563, 449] width 192 height 47
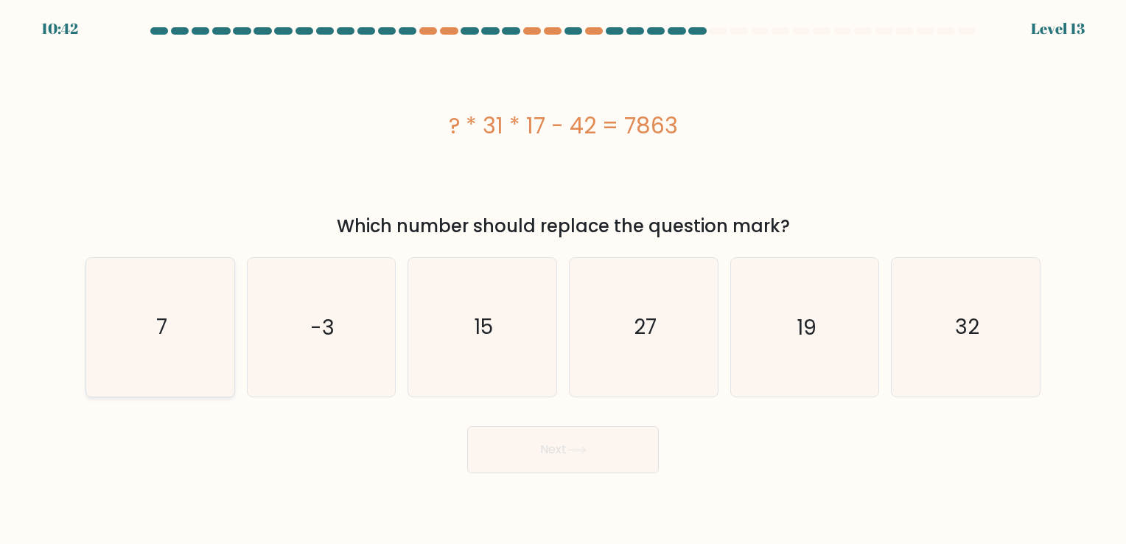
click at [180, 332] on icon "7" at bounding box center [160, 327] width 138 height 138
click at [563, 279] on input "a. 7" at bounding box center [563, 275] width 1 height 7
radio input "true"
click at [581, 497] on body "10:42 Level 13" at bounding box center [563, 272] width 1126 height 544
click at [569, 454] on button "Next" at bounding box center [563, 449] width 192 height 47
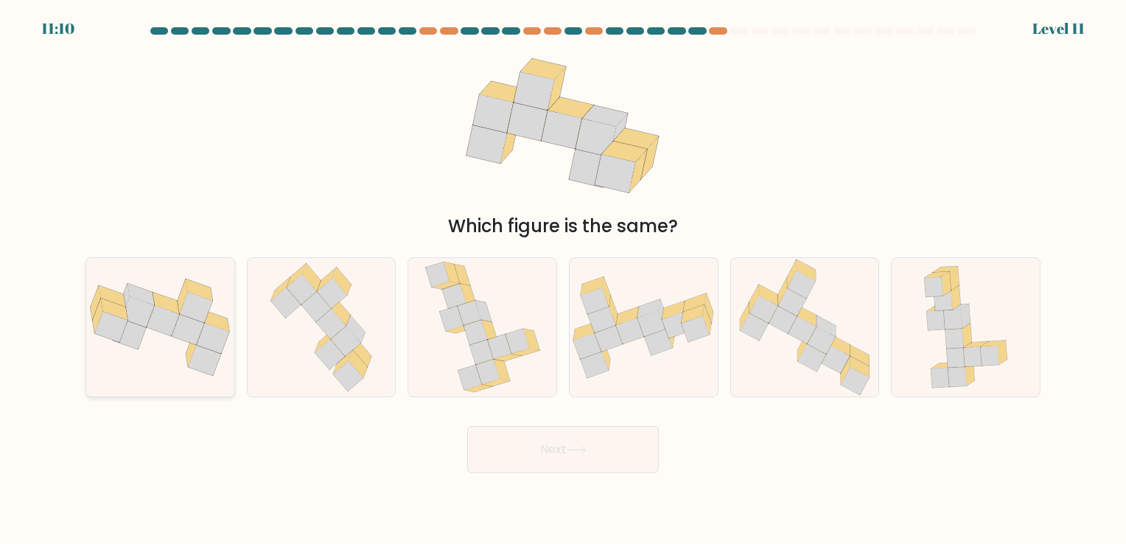
click at [200, 331] on icon at bounding box center [188, 329] width 33 height 31
click at [563, 279] on input "a." at bounding box center [563, 275] width 1 height 7
radio input "true"
click at [533, 459] on button "Next" at bounding box center [563, 449] width 192 height 47
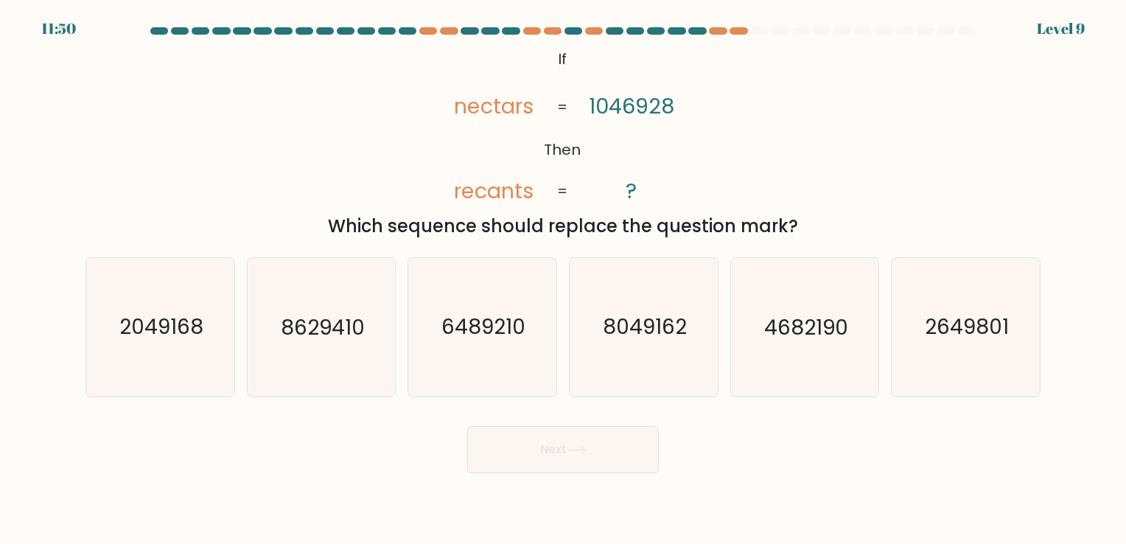
click at [466, 193] on tspan "recants" at bounding box center [495, 190] width 80 height 29
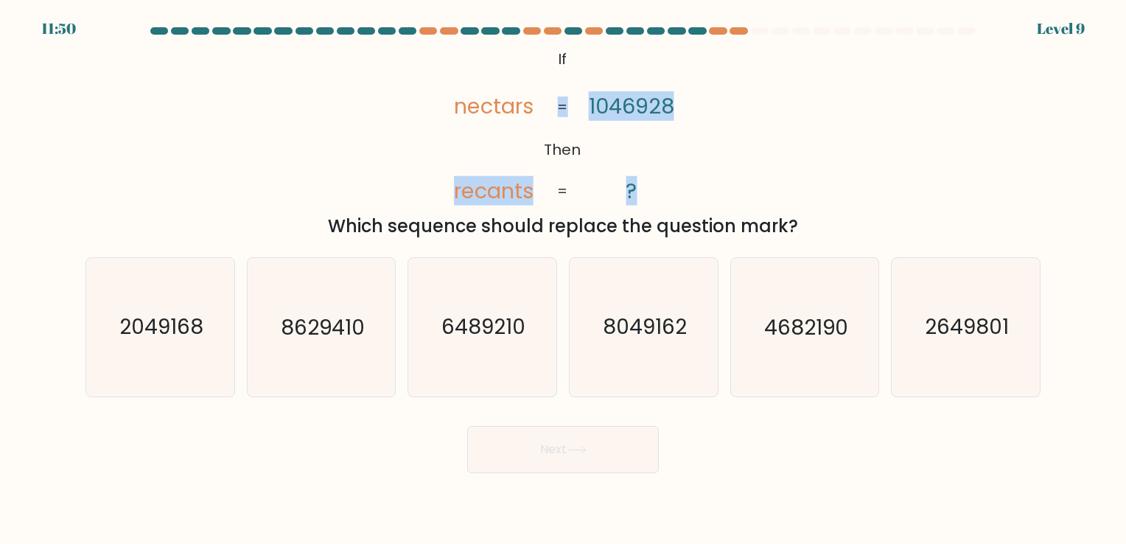
drag, startPoint x: 449, startPoint y: 194, endPoint x: 549, endPoint y: 196, distance: 100.2
click at [549, 196] on icon "@import url('[URL][DOMAIN_NAME]); If Then nectars recants 1046928 ? = =" at bounding box center [562, 125] width 265 height 163
drag, startPoint x: 549, startPoint y: 196, endPoint x: 497, endPoint y: 161, distance: 62.5
click at [512, 186] on tspan "recants" at bounding box center [495, 190] width 80 height 29
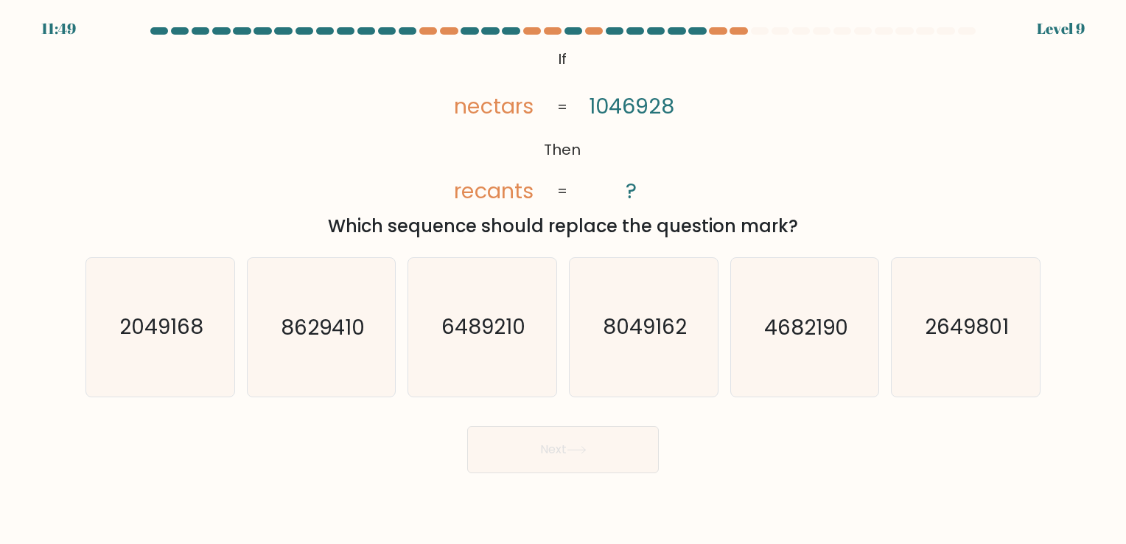
click at [489, 132] on icon "@import url('[URL][DOMAIN_NAME]); If Then nectars recants 1046928 ? = =" at bounding box center [562, 125] width 265 height 163
click at [459, 196] on tspan "recants" at bounding box center [495, 190] width 80 height 29
click at [464, 196] on tspan "recants" at bounding box center [495, 190] width 80 height 29
click at [465, 196] on tspan "recants" at bounding box center [495, 190] width 80 height 29
drag, startPoint x: 465, startPoint y: 196, endPoint x: 464, endPoint y: 127, distance: 68.6
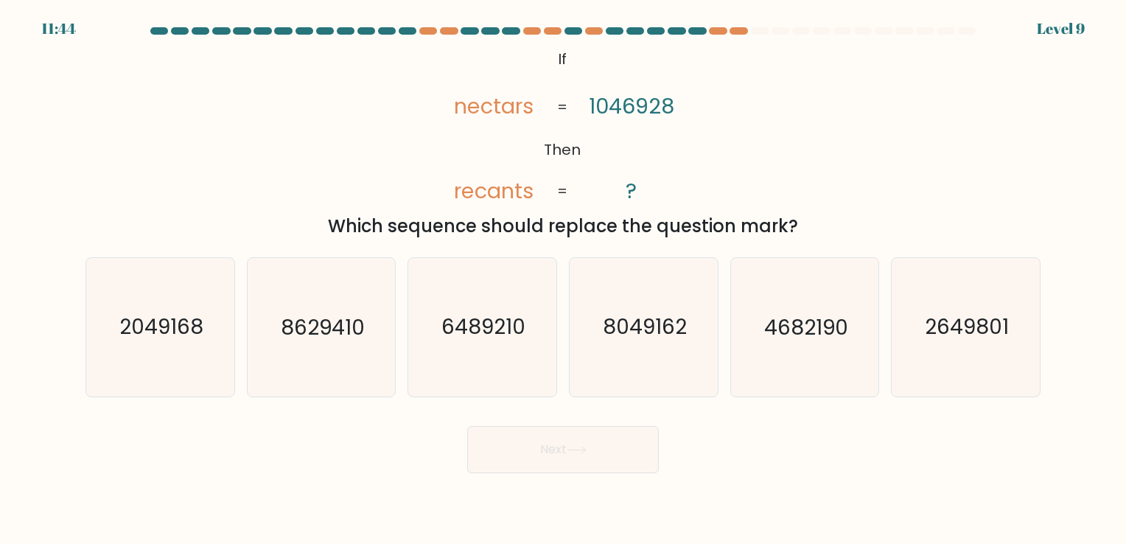
click at [464, 127] on icon "@import url('[URL][DOMAIN_NAME]); If Then nectars recants 1046928 ? = =" at bounding box center [562, 125] width 265 height 163
click at [522, 111] on tspan "nectars" at bounding box center [495, 105] width 80 height 29
click at [475, 113] on tspan "nectars" at bounding box center [495, 105] width 80 height 29
click at [481, 114] on tspan "nectars" at bounding box center [495, 105] width 80 height 29
click at [510, 113] on tspan "nectars" at bounding box center [495, 105] width 80 height 29
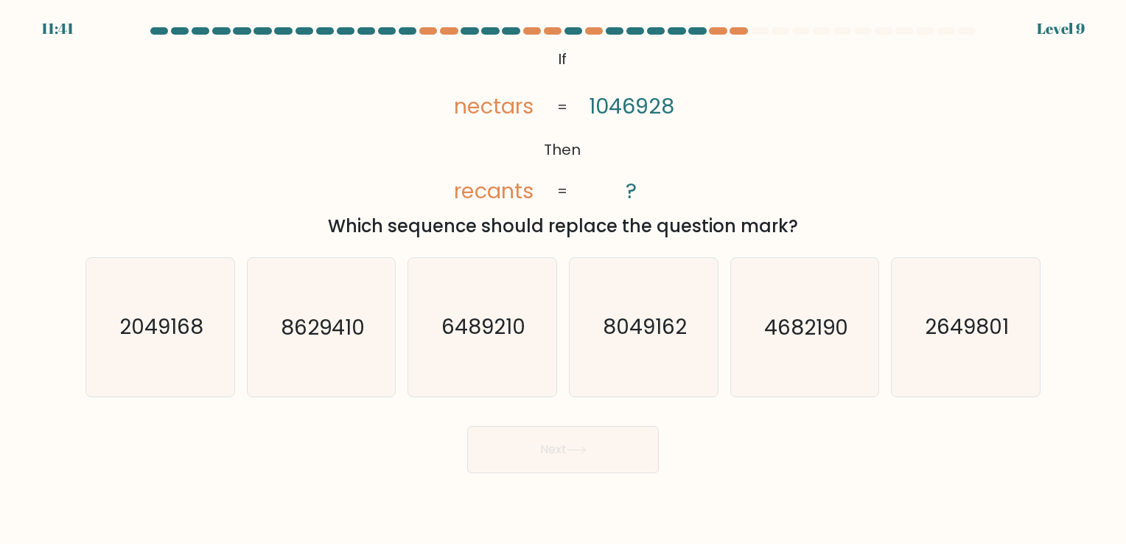
click at [516, 113] on tspan "nectars" at bounding box center [495, 105] width 80 height 29
click at [475, 112] on tspan "nectars" at bounding box center [495, 105] width 80 height 29
click at [486, 113] on tspan "nectars" at bounding box center [495, 105] width 80 height 29
click at [503, 113] on tspan "nectars" at bounding box center [495, 105] width 80 height 29
click at [657, 111] on tspan "1046928" at bounding box center [631, 105] width 85 height 29
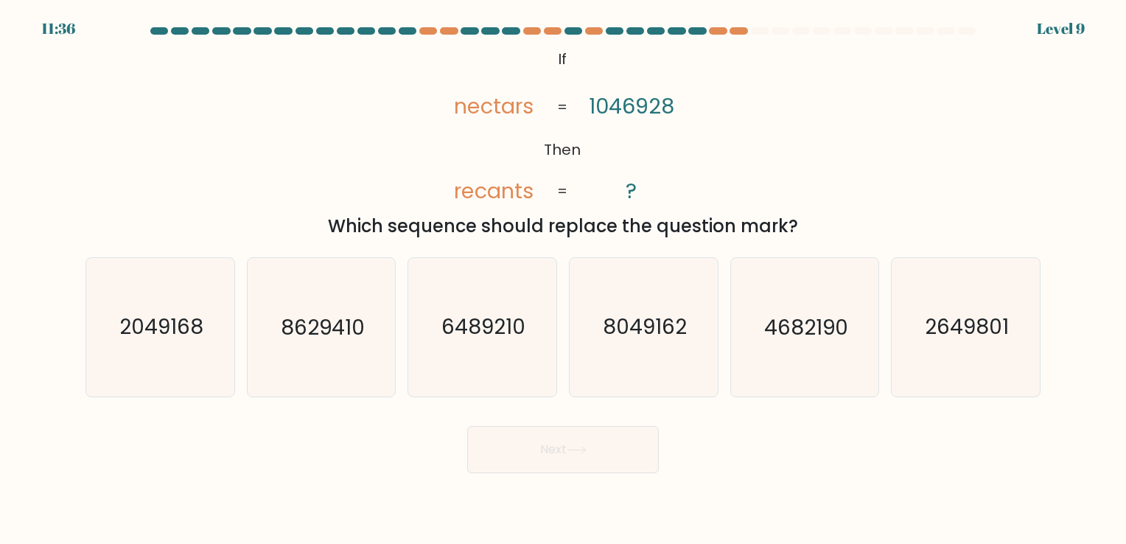
click at [604, 111] on tspan "1046928" at bounding box center [631, 105] width 85 height 29
click at [613, 112] on tspan "1046928" at bounding box center [631, 105] width 85 height 29
click at [643, 112] on tspan "1046928" at bounding box center [631, 105] width 85 height 29
click at [657, 111] on tspan "1046928" at bounding box center [631, 105] width 85 height 29
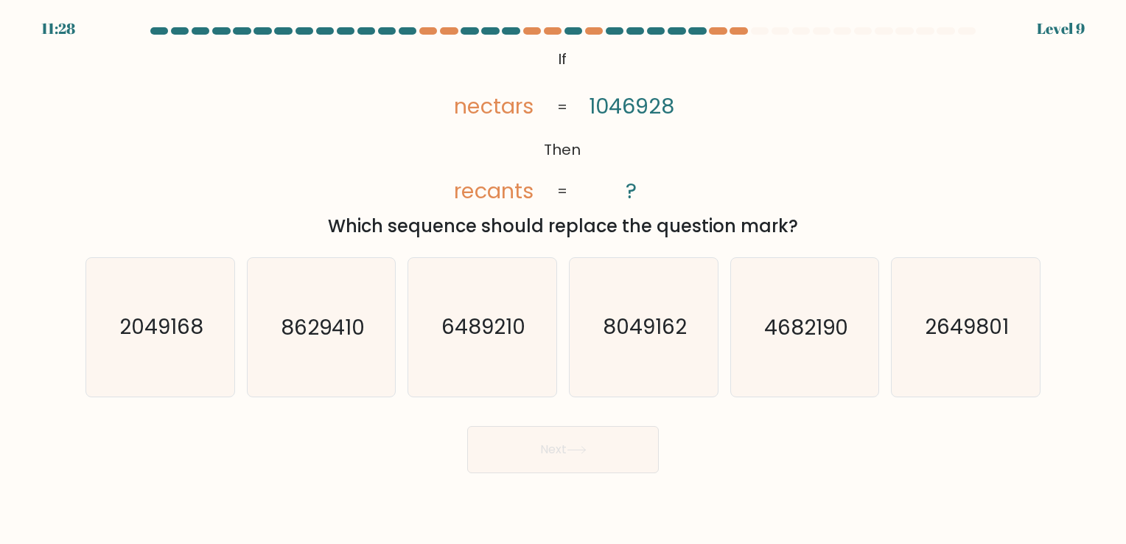
click at [603, 111] on tspan "1046928" at bounding box center [631, 105] width 85 height 29
click at [612, 111] on tspan "1046928" at bounding box center [631, 105] width 85 height 29
click at [649, 108] on tspan "1046928" at bounding box center [631, 105] width 85 height 29
click at [657, 111] on tspan "1046928" at bounding box center [631, 105] width 85 height 29
click at [606, 109] on tspan "1046928" at bounding box center [631, 105] width 85 height 29
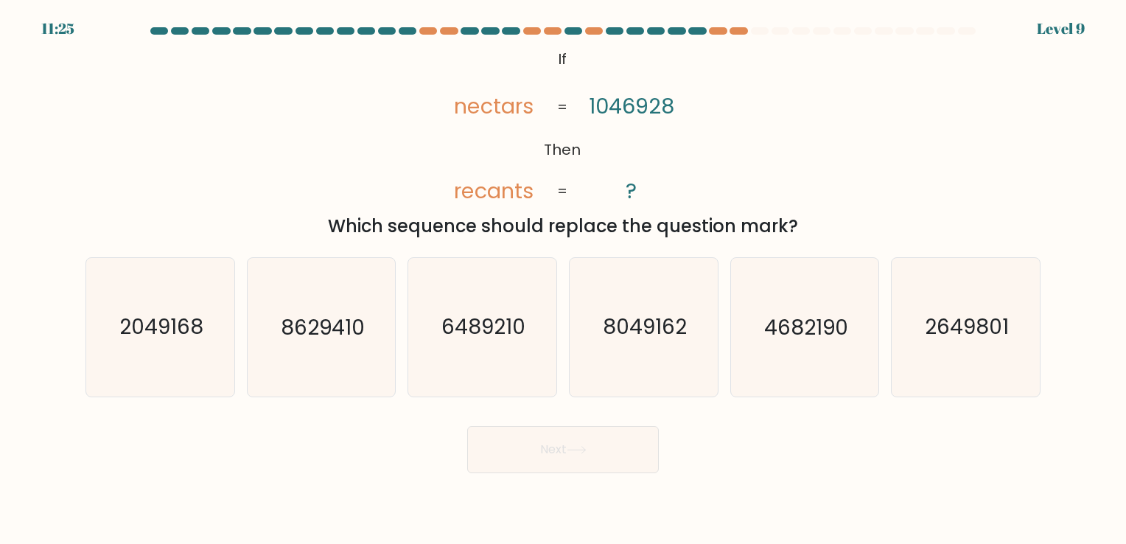
click at [618, 109] on tspan "1046928" at bounding box center [631, 105] width 85 height 29
click at [639, 108] on tspan "1046928" at bounding box center [631, 105] width 85 height 29
click at [982, 338] on text "2649801" at bounding box center [967, 327] width 84 height 29
click at [564, 279] on input "f. 2649801" at bounding box center [563, 275] width 1 height 7
radio input "true"
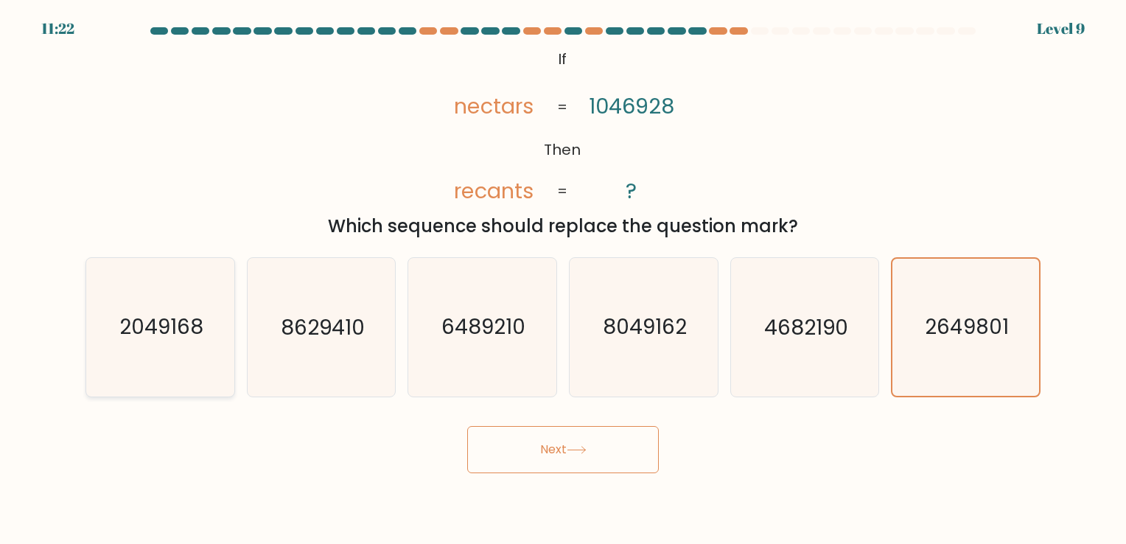
click at [131, 349] on icon "2049168" at bounding box center [160, 327] width 138 height 138
click at [563, 279] on input "a. 2049168" at bounding box center [563, 275] width 1 height 7
radio input "true"
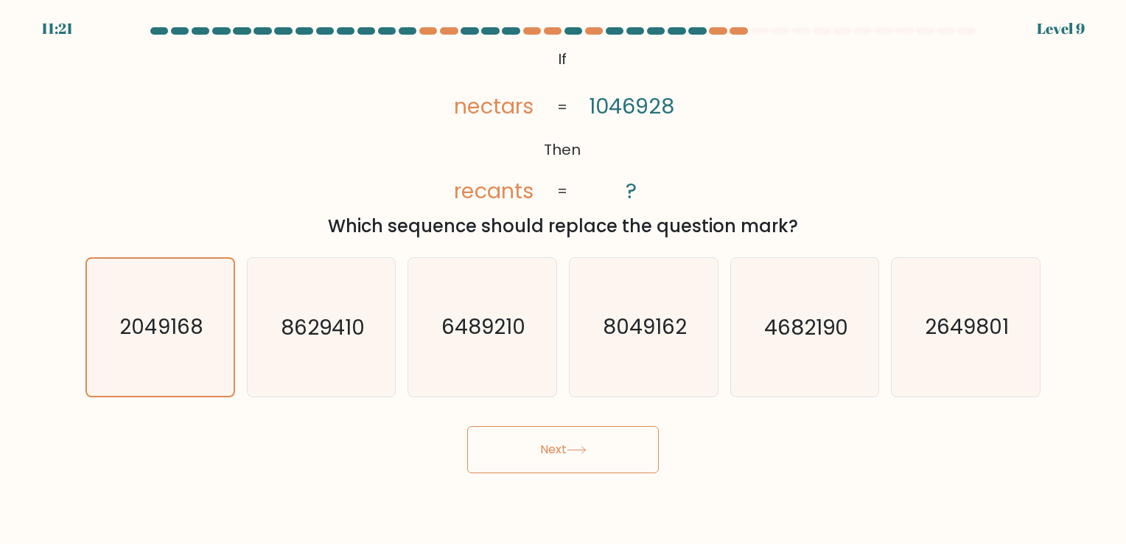
click at [521, 436] on button "Next" at bounding box center [563, 449] width 192 height 47
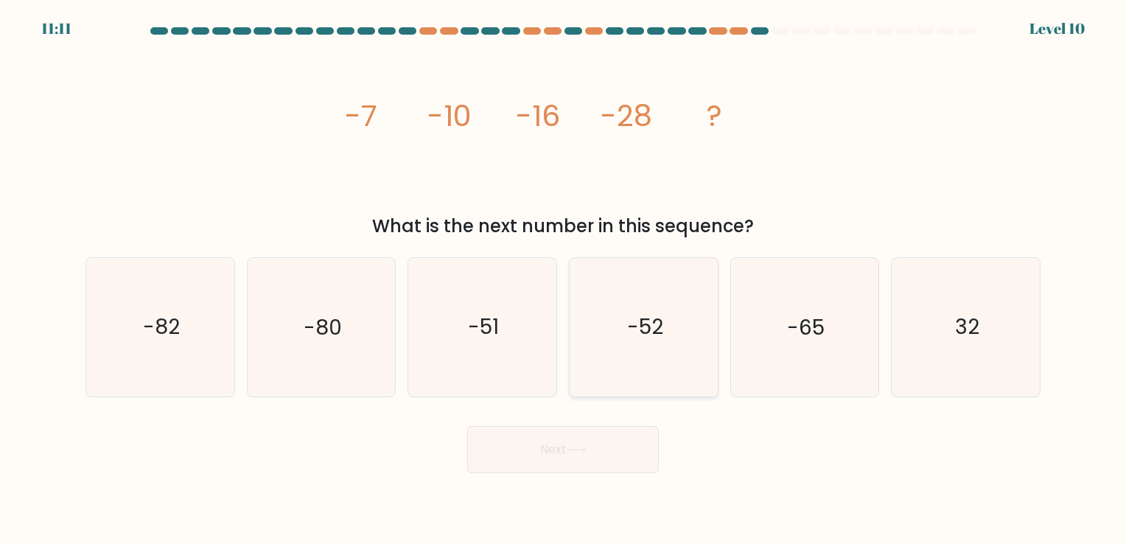
click at [660, 332] on text "-52" at bounding box center [645, 327] width 36 height 29
click at [564, 279] on input "d. -52" at bounding box center [563, 275] width 1 height 7
radio input "true"
click at [556, 447] on button "Next" at bounding box center [563, 449] width 192 height 47
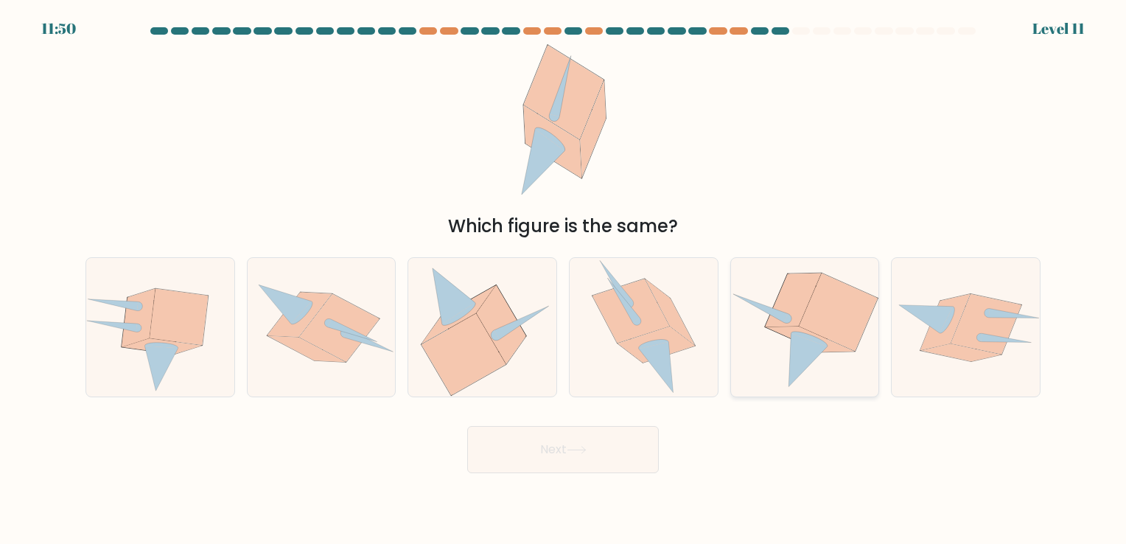
click at [852, 352] on icon at bounding box center [805, 327] width 148 height 134
click at [564, 279] on input "e." at bounding box center [563, 275] width 1 height 7
radio input "true"
click at [614, 433] on button "Next" at bounding box center [563, 449] width 192 height 47
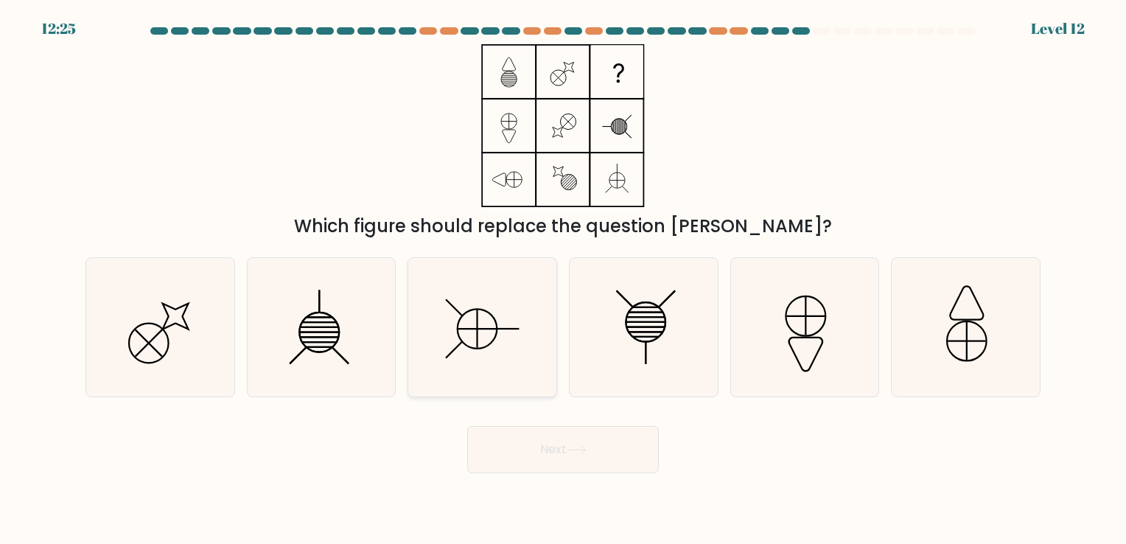
click at [480, 312] on icon at bounding box center [482, 327] width 138 height 138
click at [563, 279] on input "c." at bounding box center [563, 275] width 1 height 7
radio input "true"
click at [555, 454] on button "Next" at bounding box center [563, 449] width 192 height 47
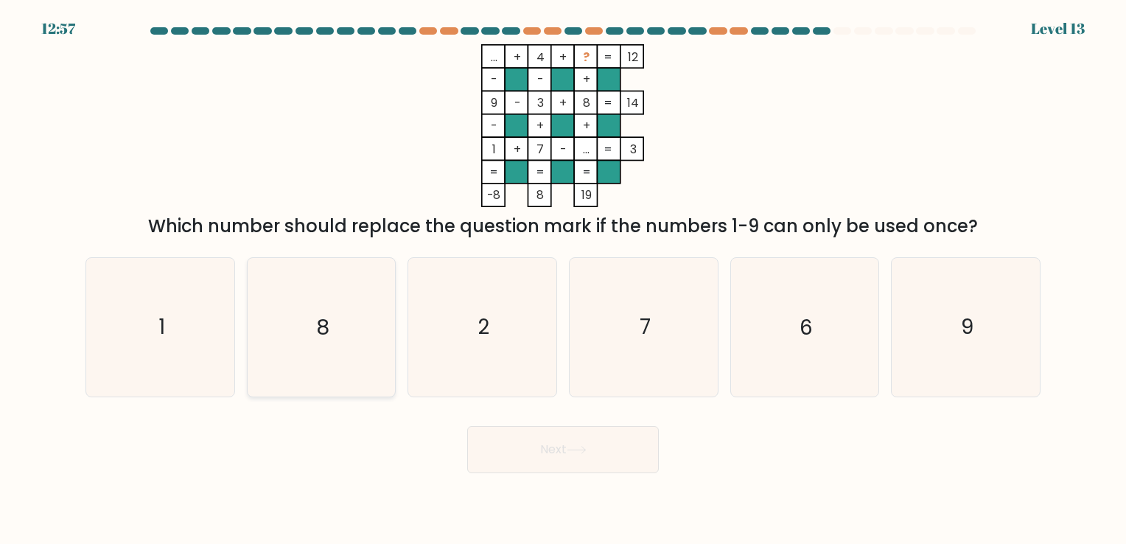
click at [358, 348] on icon "8" at bounding box center [321, 327] width 138 height 138
click at [563, 279] on input "b. 8" at bounding box center [563, 275] width 1 height 7
radio input "true"
click at [569, 447] on button "Next" at bounding box center [563, 449] width 192 height 47
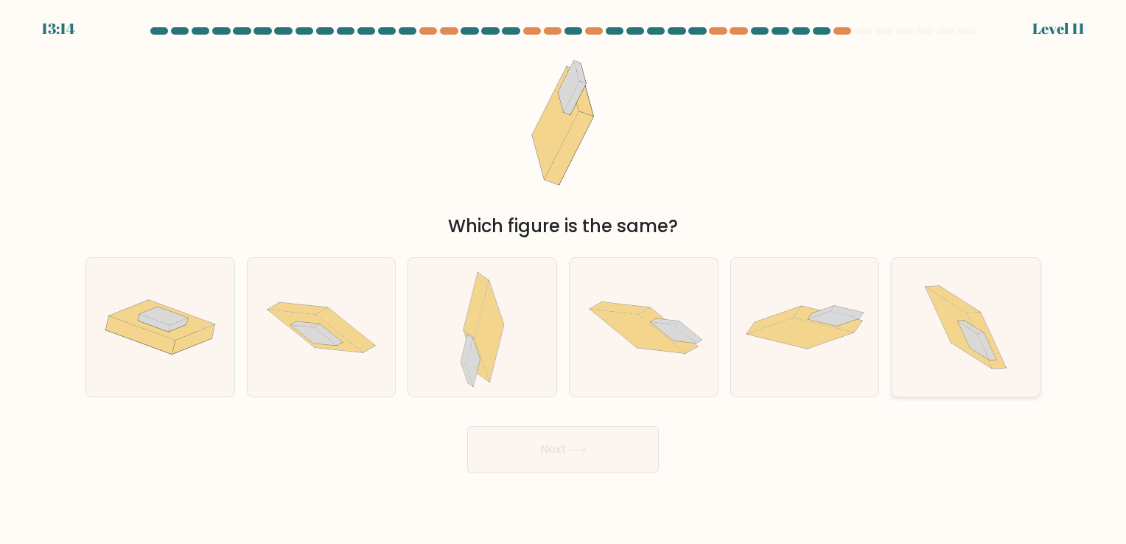
click at [909, 368] on icon at bounding box center [965, 327] width 123 height 138
click at [564, 279] on input "f." at bounding box center [563, 275] width 1 height 7
radio input "true"
click at [587, 448] on icon at bounding box center [577, 450] width 20 height 8
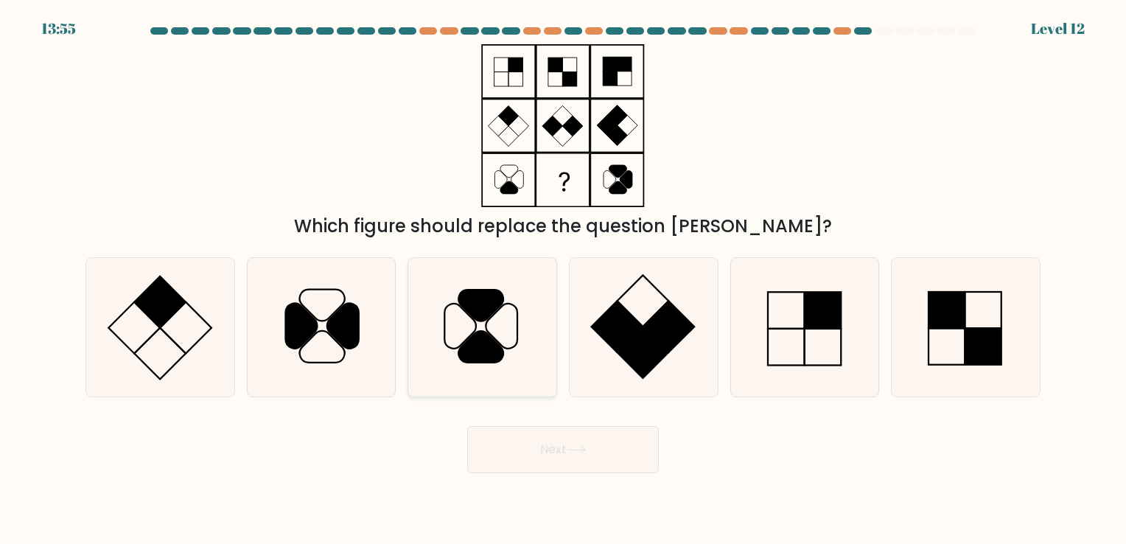
click at [511, 378] on icon at bounding box center [482, 327] width 138 height 138
click at [563, 279] on input "c." at bounding box center [563, 275] width 1 height 7
radio input "true"
click at [413, 445] on div "Next" at bounding box center [563, 444] width 973 height 58
click at [407, 407] on form at bounding box center [563, 250] width 1126 height 446
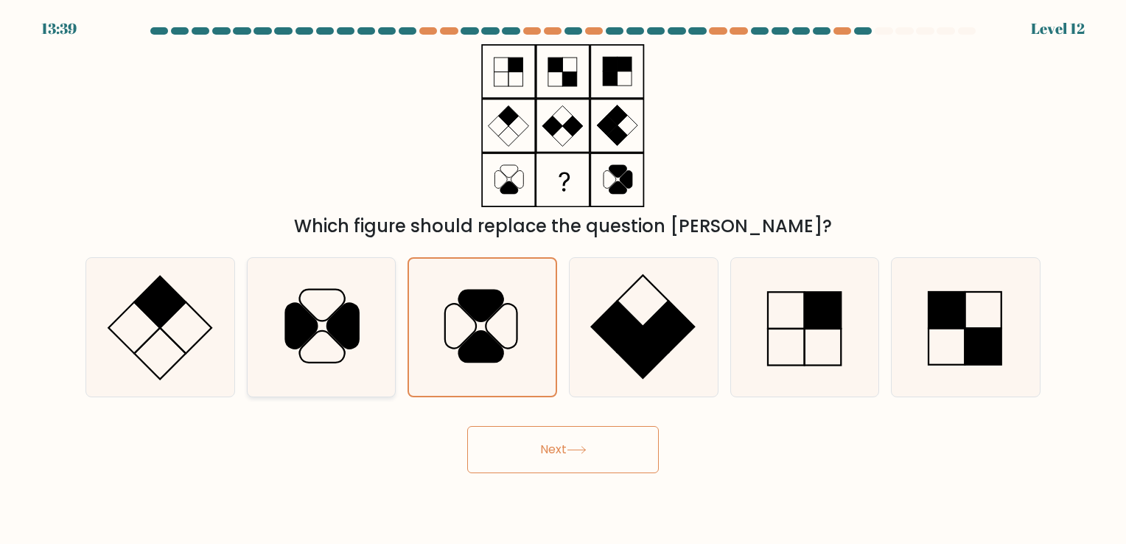
click at [368, 358] on icon at bounding box center [321, 327] width 138 height 138
click at [563, 279] on input "b." at bounding box center [563, 275] width 1 height 7
radio input "true"
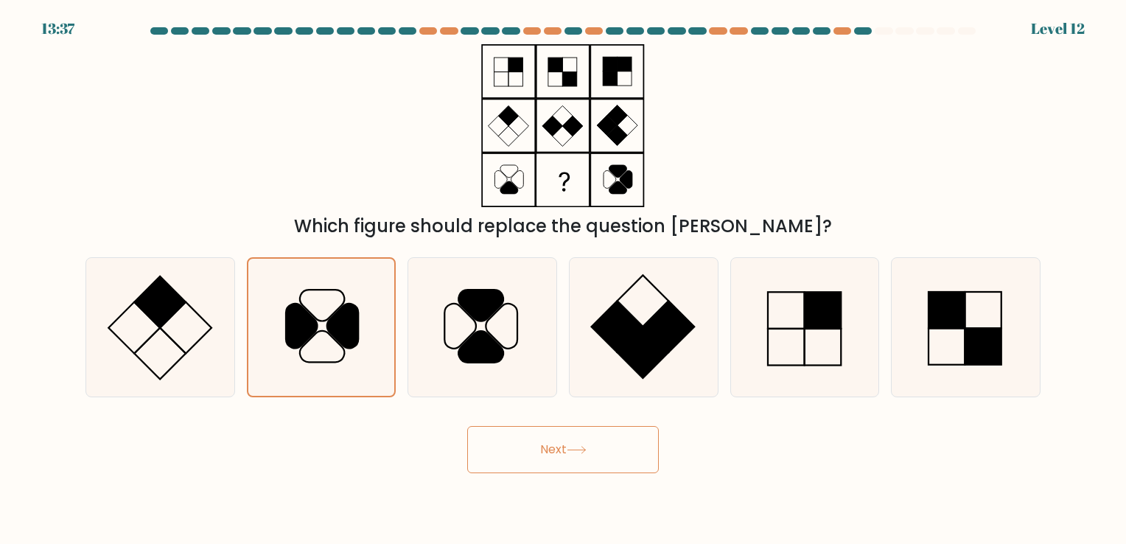
click at [531, 450] on button "Next" at bounding box center [563, 449] width 192 height 47
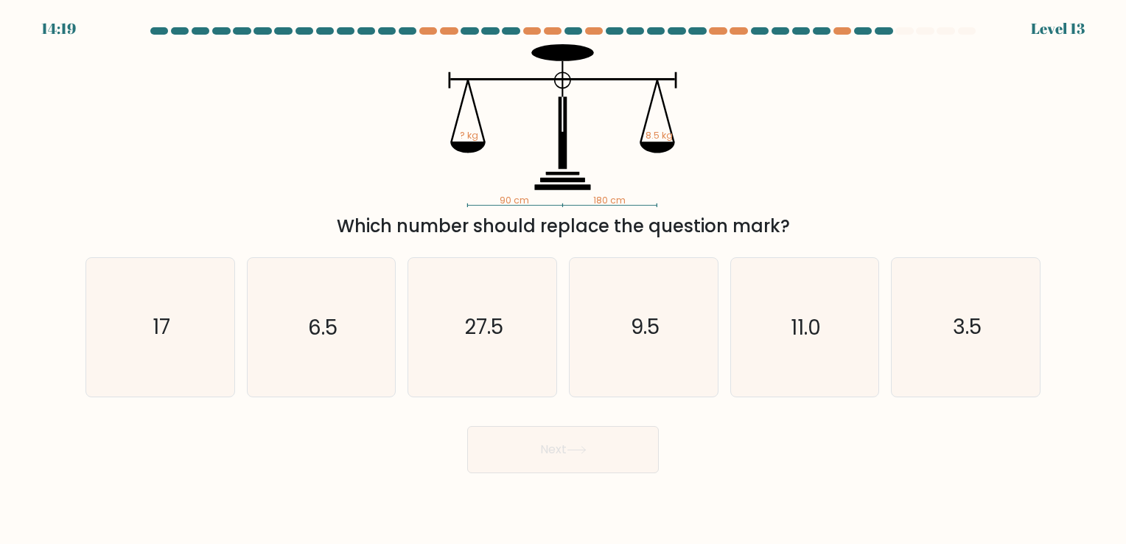
drag, startPoint x: 607, startPoint y: 196, endPoint x: 618, endPoint y: 187, distance: 13.6
click at [611, 193] on icon "90 cm 180 cm ? kg 8.5 kg" at bounding box center [563, 125] width 442 height 163
click at [643, 161] on icon "90 cm 180 cm ? kg 8.5 kg" at bounding box center [563, 125] width 442 height 163
click at [615, 193] on icon "90 cm 180 cm ? kg 8.5 kg" at bounding box center [563, 125] width 442 height 163
click at [288, 338] on icon "6.5" at bounding box center [321, 327] width 138 height 138
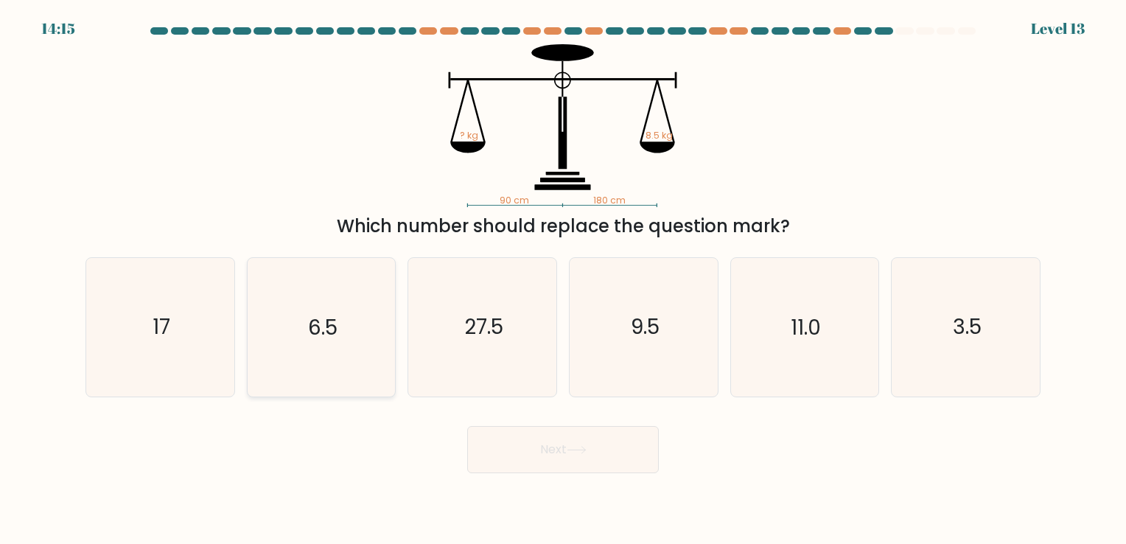
click at [563, 279] on input "b. 6.5" at bounding box center [563, 275] width 1 height 7
radio input "true"
click at [619, 466] on button "Next" at bounding box center [563, 449] width 192 height 47
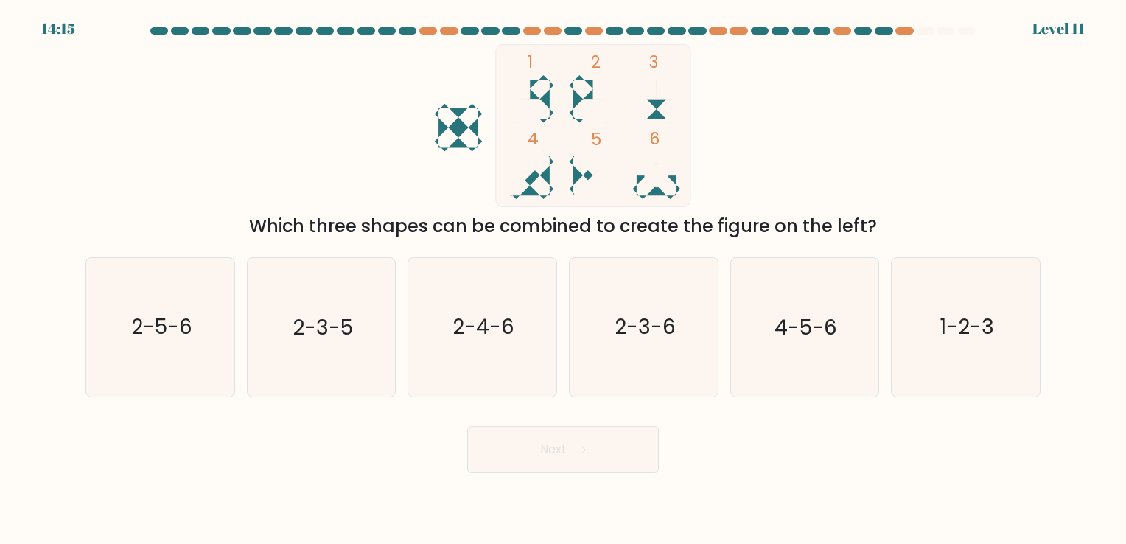
click at [581, 111] on rect at bounding box center [593, 125] width 195 height 163
click at [537, 116] on rect at bounding box center [529, 111] width 19 height 24
click at [964, 344] on icon "1-2-3" at bounding box center [966, 327] width 138 height 138
click at [564, 279] on input "f. 1-2-3" at bounding box center [563, 275] width 1 height 7
radio input "true"
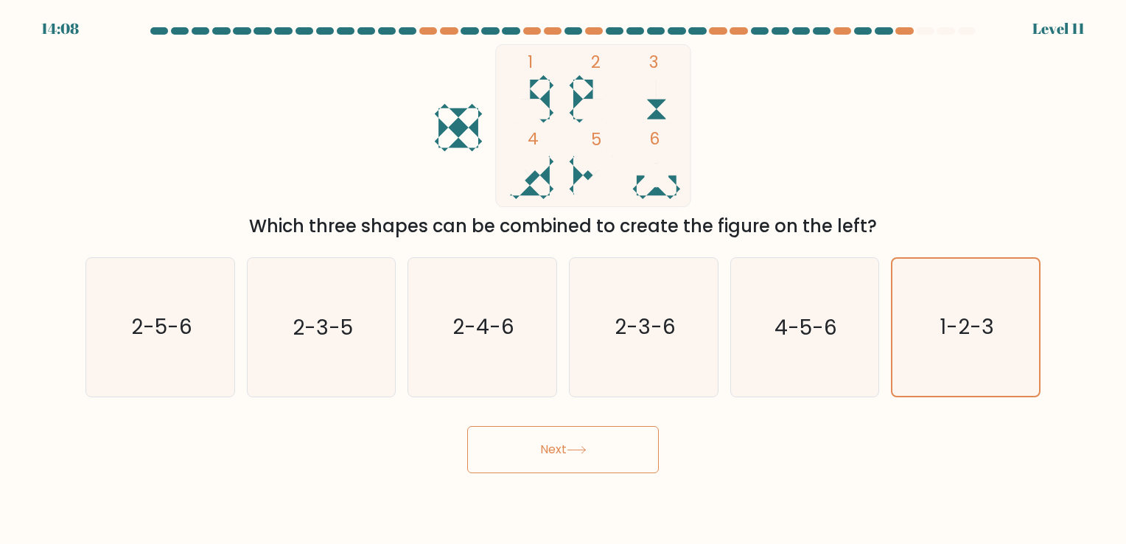
click at [608, 454] on button "Next" at bounding box center [563, 449] width 192 height 47
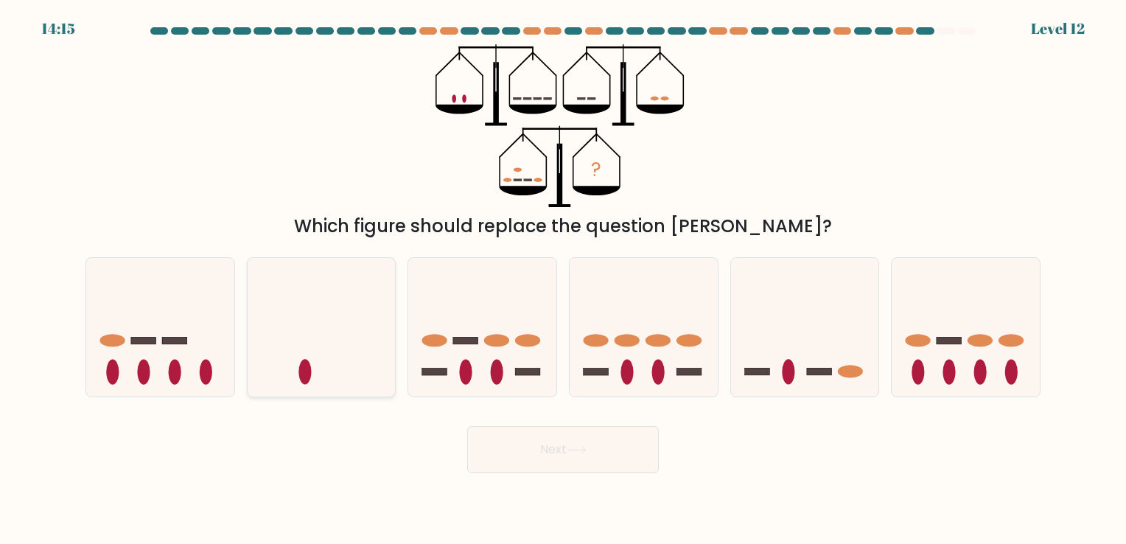
click at [346, 374] on icon at bounding box center [322, 327] width 148 height 122
click at [563, 279] on input "b." at bounding box center [563, 275] width 1 height 7
radio input "true"
click at [841, 371] on ellipse at bounding box center [850, 372] width 25 height 13
click at [564, 279] on input "e." at bounding box center [563, 275] width 1 height 7
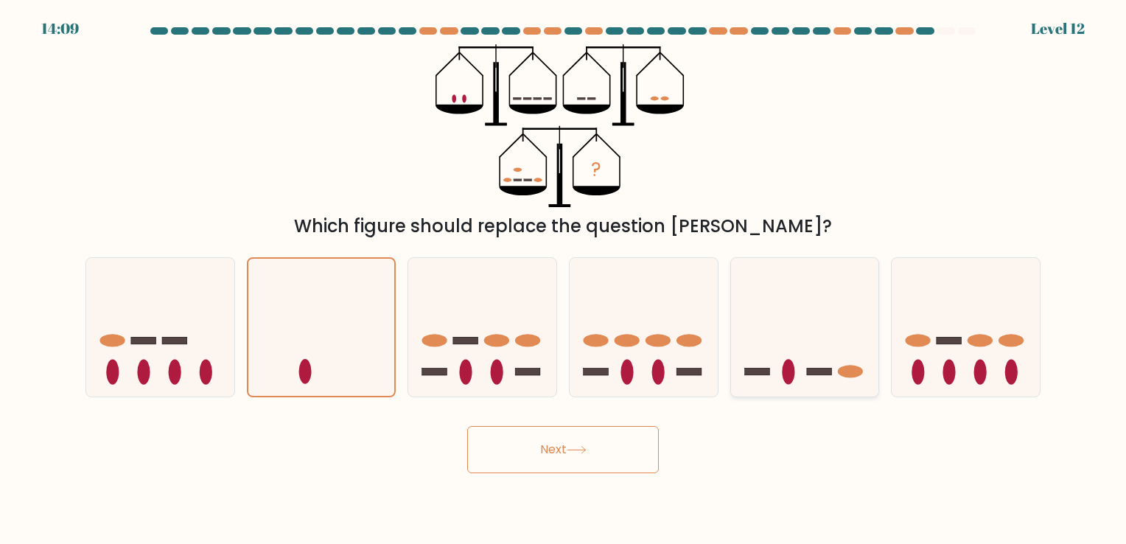
radio input "true"
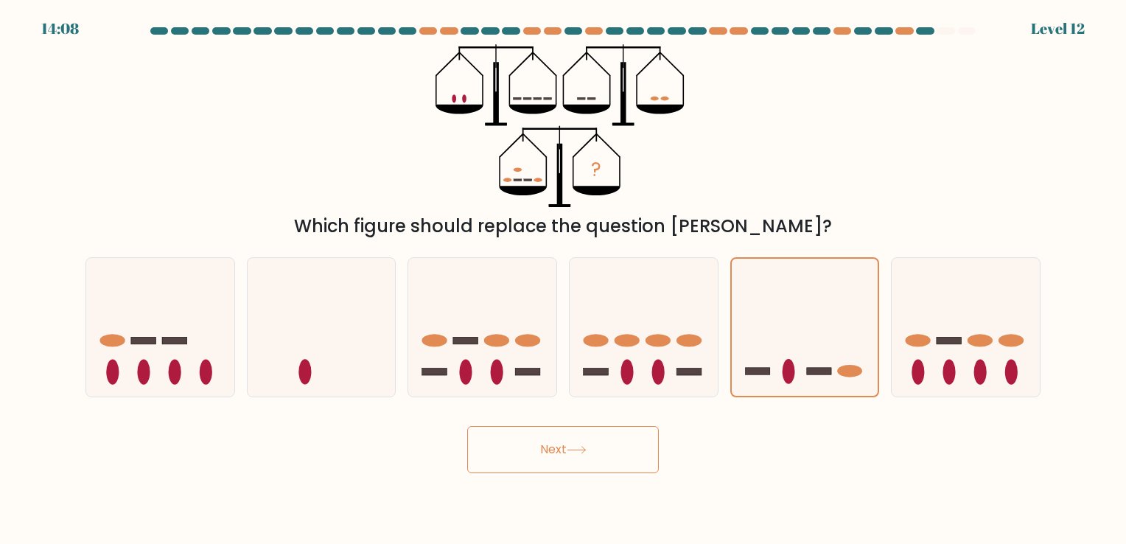
click at [551, 466] on button "Next" at bounding box center [563, 449] width 192 height 47
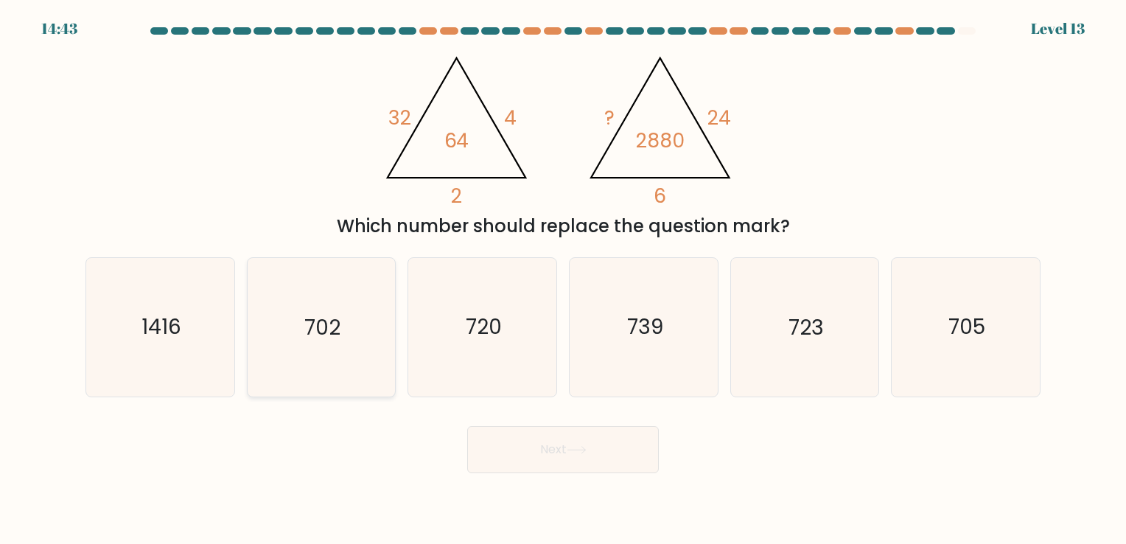
click at [342, 380] on icon "702" at bounding box center [321, 327] width 138 height 138
click at [563, 279] on input "b. 702" at bounding box center [563, 275] width 1 height 7
radio input "true"
click at [507, 435] on button "Next" at bounding box center [563, 449] width 192 height 47
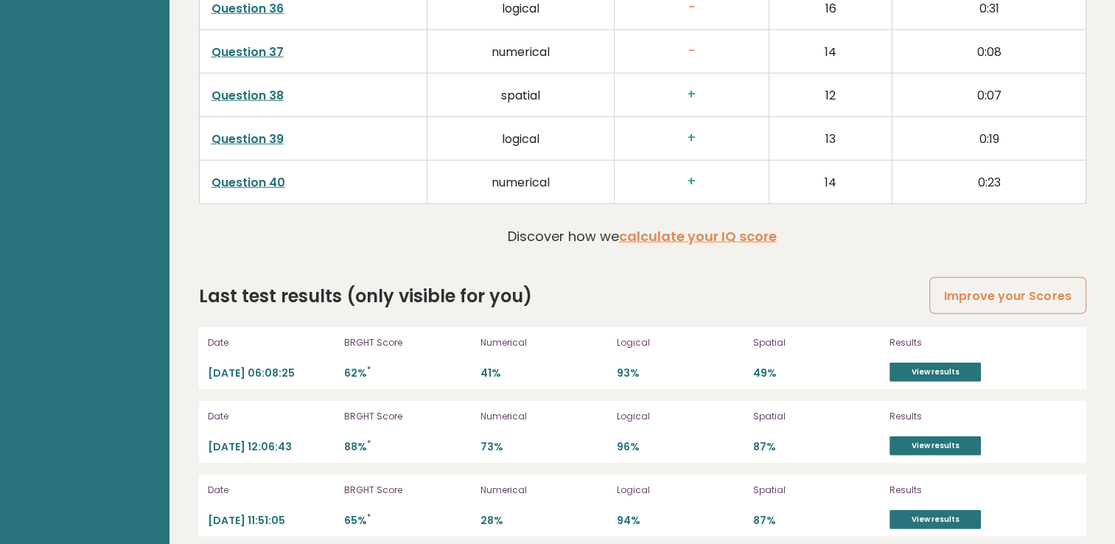
scroll to position [3906, 0]
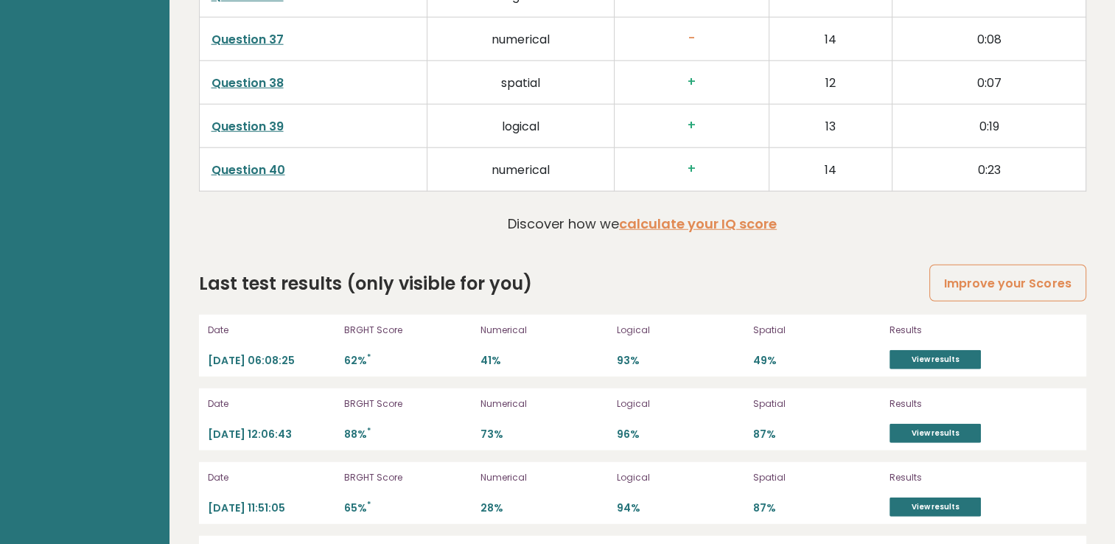
drag, startPoint x: 486, startPoint y: 346, endPoint x: 510, endPoint y: 349, distance: 24.5
click at [489, 354] on p "41%" at bounding box center [543, 361] width 127 height 14
drag, startPoint x: 598, startPoint y: 349, endPoint x: 675, endPoint y: 355, distance: 76.9
click at [675, 355] on div "Date 2025-10-13 06:08:25 BRGHT Score 62% * Numerical 41% Logical 93% Spatial 49…" at bounding box center [642, 346] width 887 height 62
drag, startPoint x: 675, startPoint y: 355, endPoint x: 719, endPoint y: 357, distance: 44.2
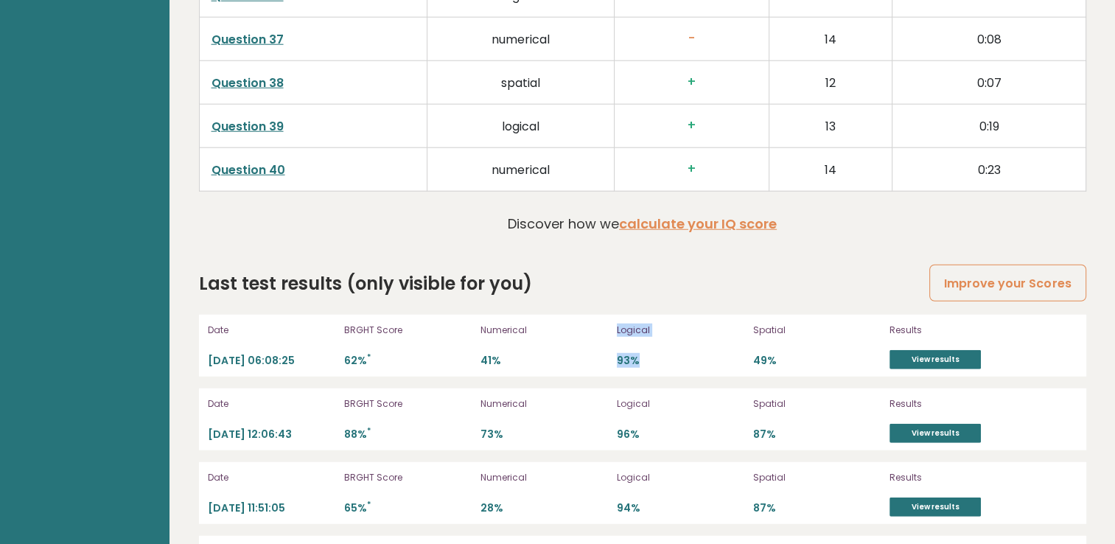
click at [719, 357] on p "93%" at bounding box center [680, 361] width 127 height 14
click at [563, 354] on p "41%" at bounding box center [543, 361] width 127 height 14
drag, startPoint x: 374, startPoint y: 348, endPoint x: 339, endPoint y: 352, distance: 34.8
click at [340, 352] on div "Date 2025-10-13 06:08:25 BRGHT Score 62% * Numerical 41% Logical 93% Spatial 49…" at bounding box center [642, 346] width 887 height 62
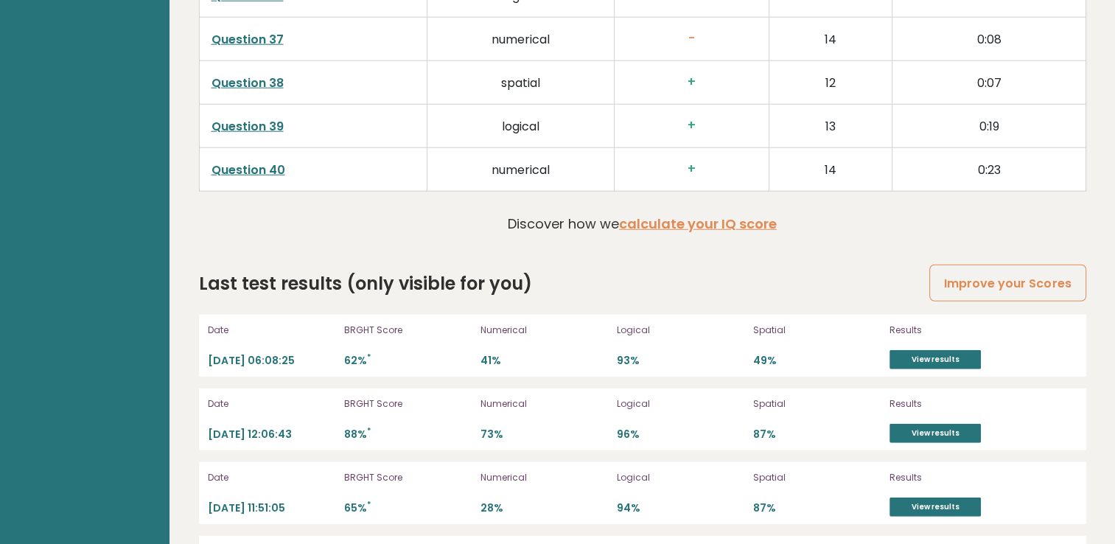
drag, startPoint x: 339, startPoint y: 352, endPoint x: 618, endPoint y: 349, distance: 279.3
click at [517, 355] on p "41%" at bounding box center [543, 361] width 127 height 14
click at [959, 354] on link "View results" at bounding box center [935, 359] width 91 height 19
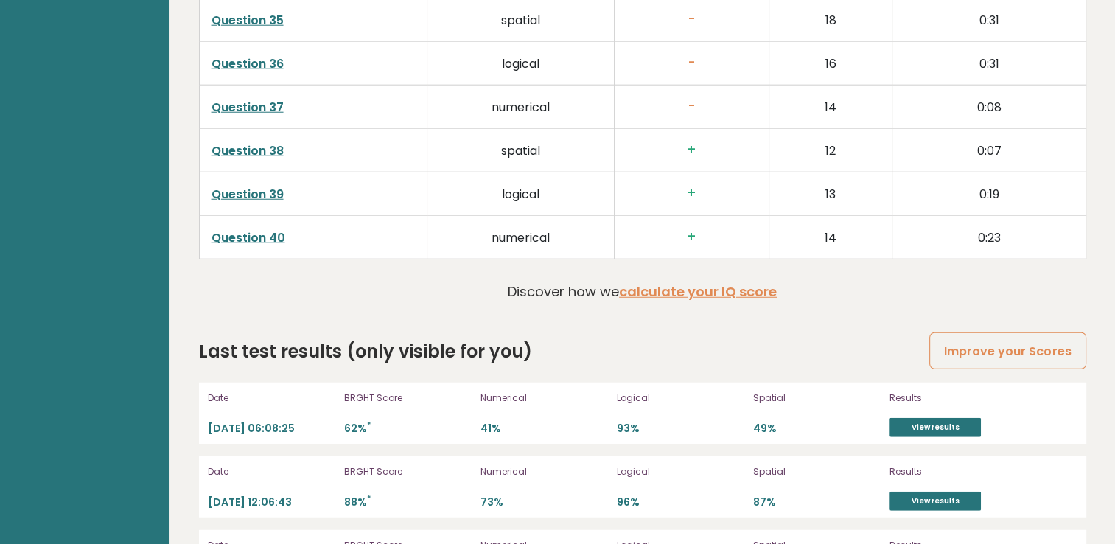
scroll to position [3832, 0]
